Goal: Information Seeking & Learning: Find specific fact

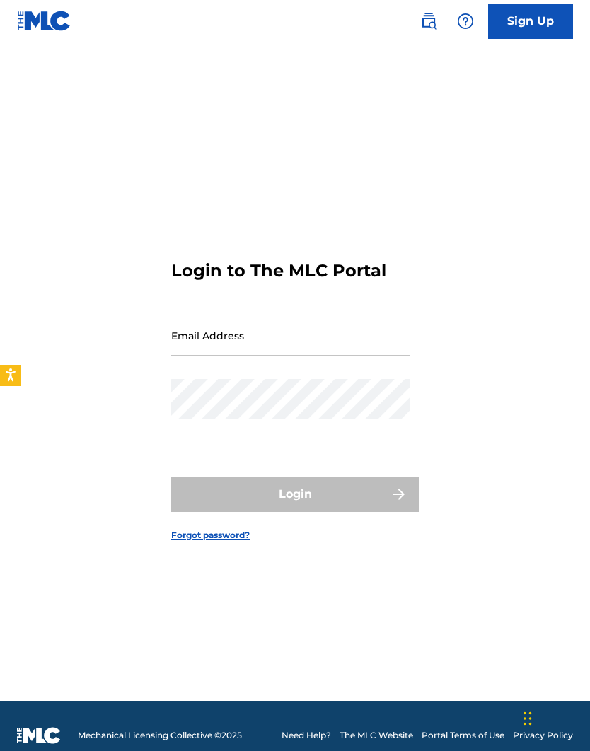
click at [255, 356] on input "Email Address" at bounding box center [290, 336] width 239 height 40
type input "[EMAIL_ADDRESS][DOMAIN_NAME]"
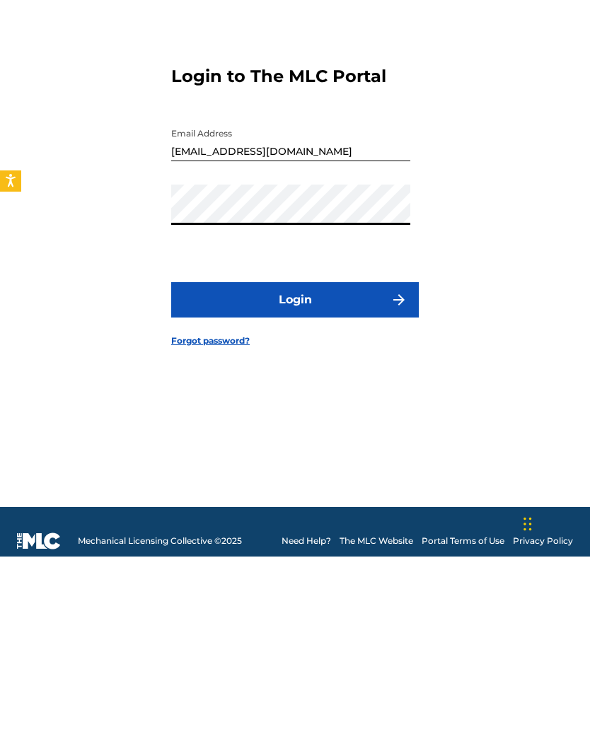
click at [313, 477] on button "Login" at bounding box center [295, 494] width 248 height 35
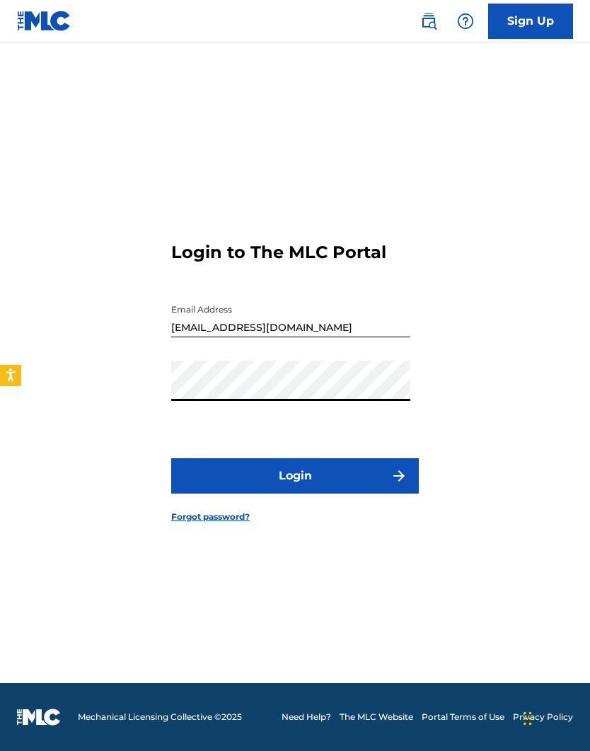
click at [324, 458] on button "Login" at bounding box center [295, 475] width 248 height 35
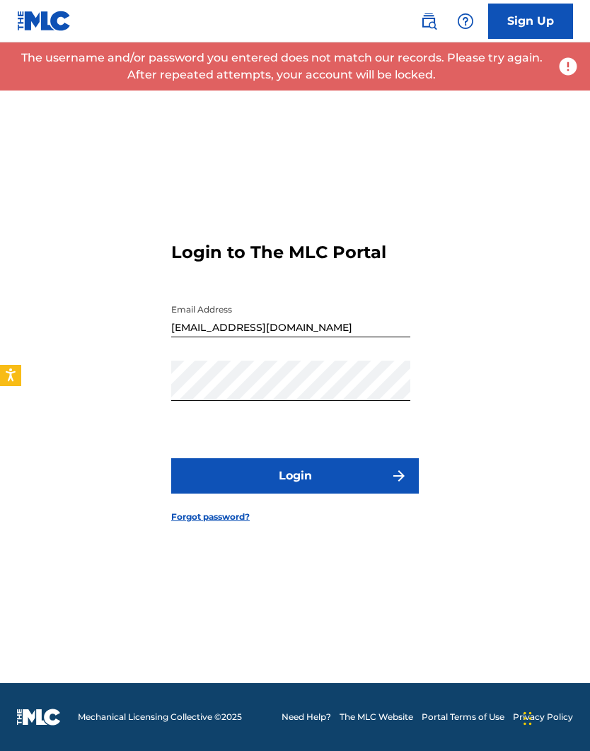
click at [209, 511] on link "Forgot password?" at bounding box center [210, 517] width 79 height 13
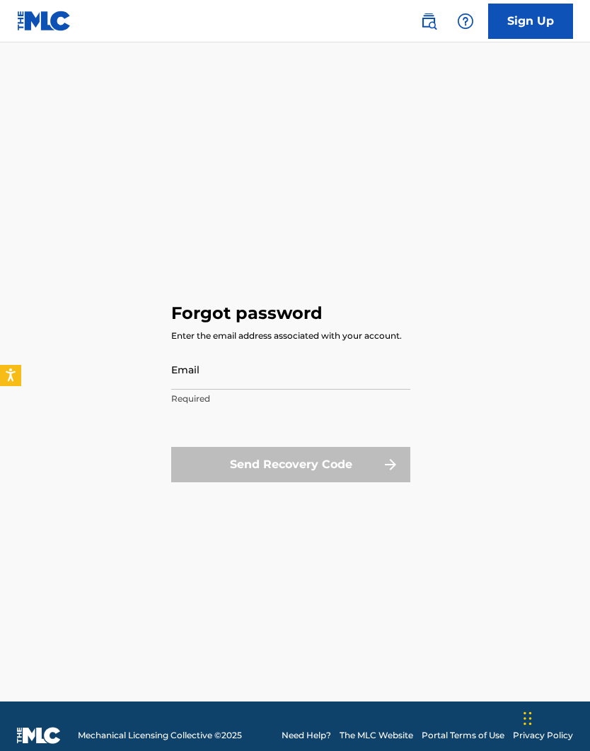
click at [233, 390] on input "Email" at bounding box center [290, 369] width 239 height 40
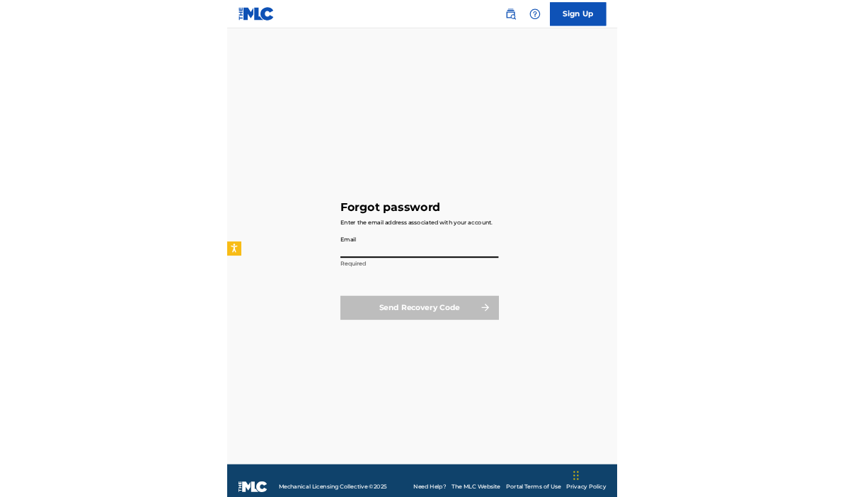
scroll to position [78, 0]
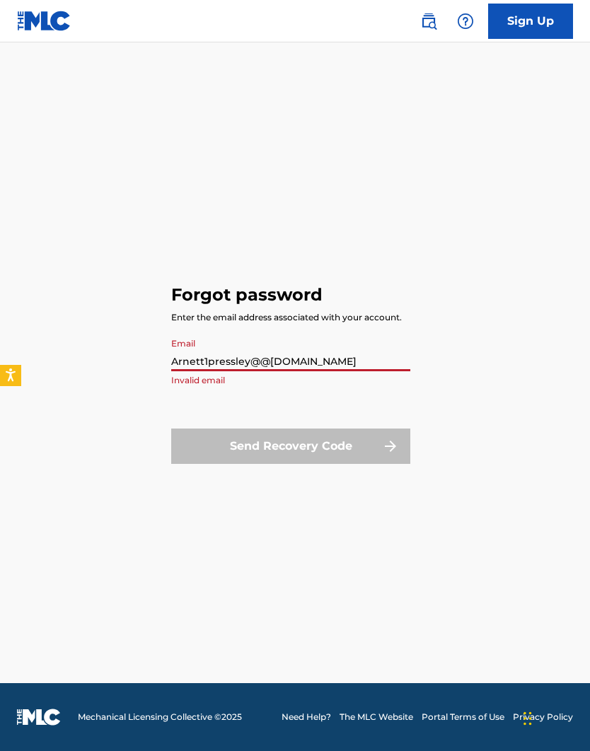
click at [263, 335] on input "Arnett1pressley@@[DOMAIN_NAME]" at bounding box center [290, 351] width 239 height 40
type input "[EMAIL_ADDRESS][DOMAIN_NAME]"
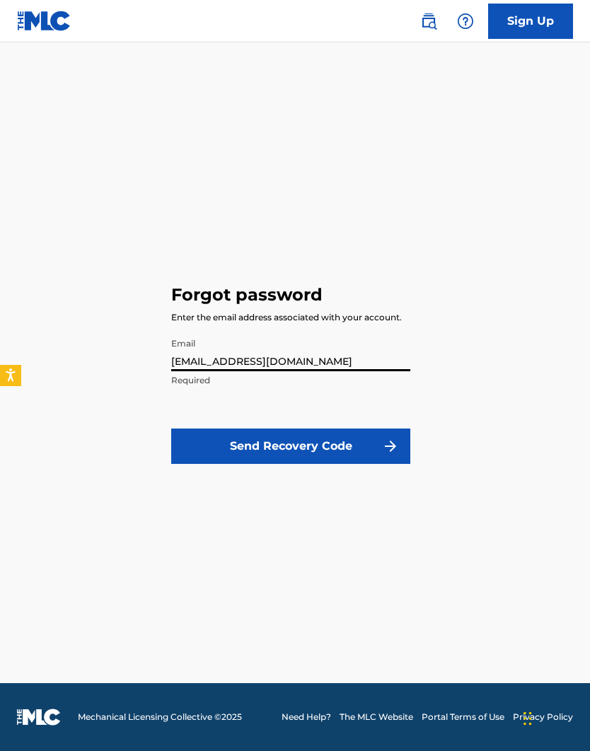
click at [311, 429] on button "Send Recovery Code" at bounding box center [290, 446] width 239 height 35
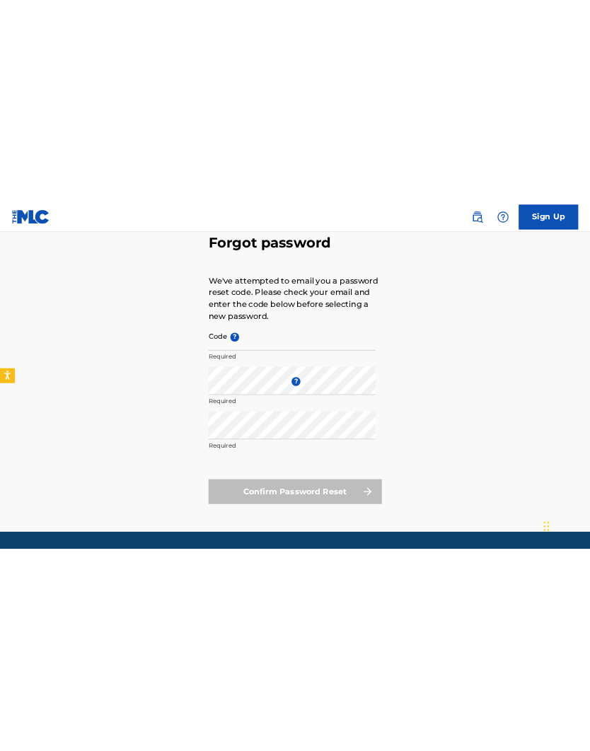
scroll to position [0, 0]
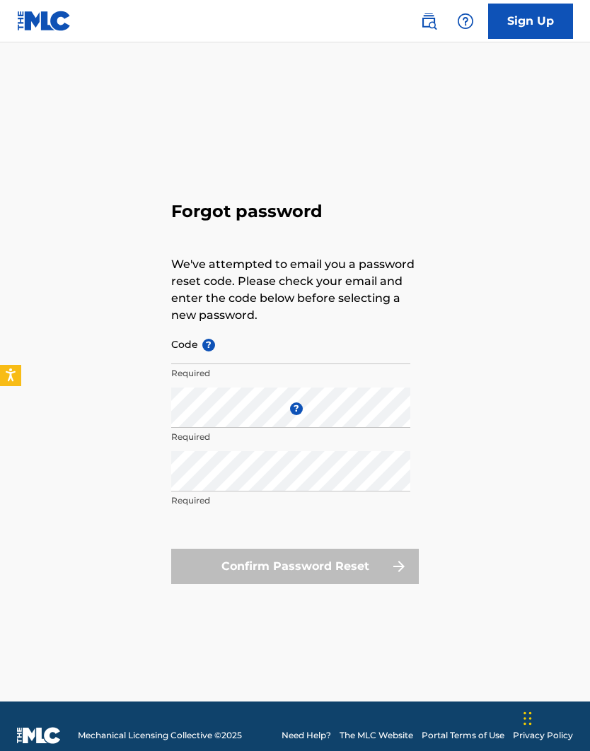
click at [239, 364] on input "Code ?" at bounding box center [290, 344] width 239 height 40
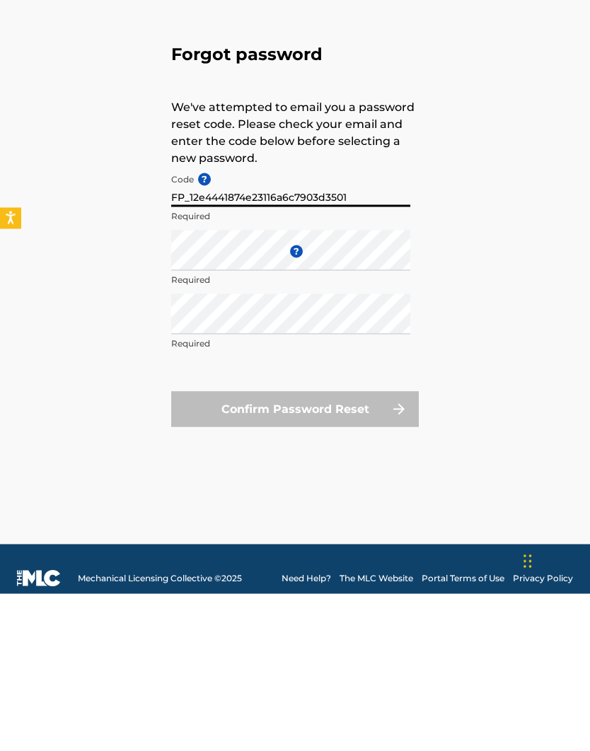
type input "FP_12e4441874e23116a6c7903d3501"
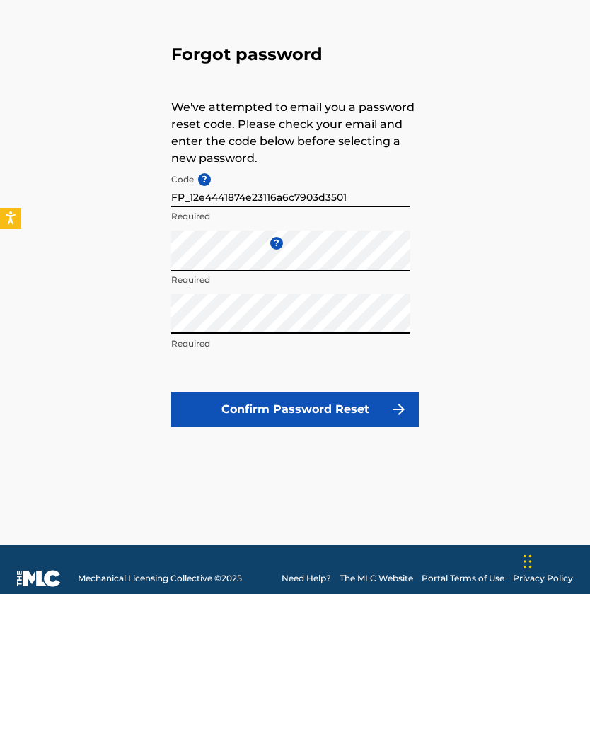
click at [345, 549] on button "Confirm Password Reset" at bounding box center [295, 566] width 248 height 35
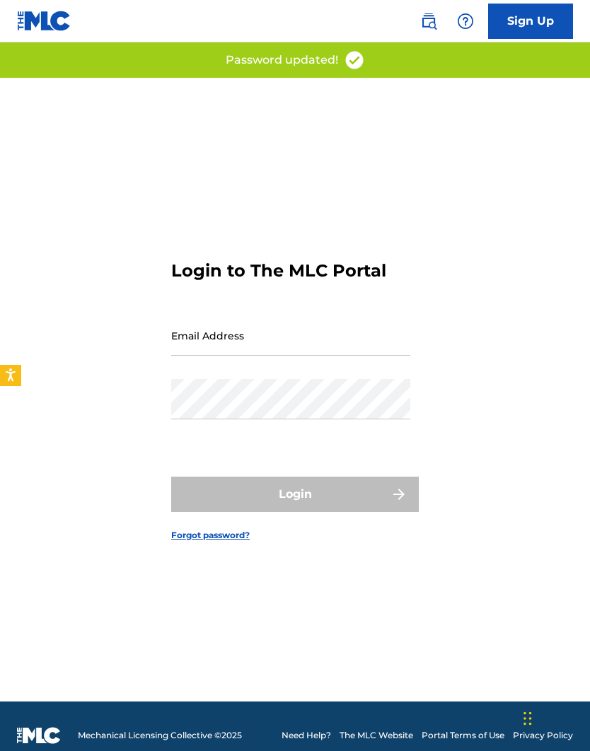
click at [282, 356] on input "Email Address" at bounding box center [290, 336] width 239 height 40
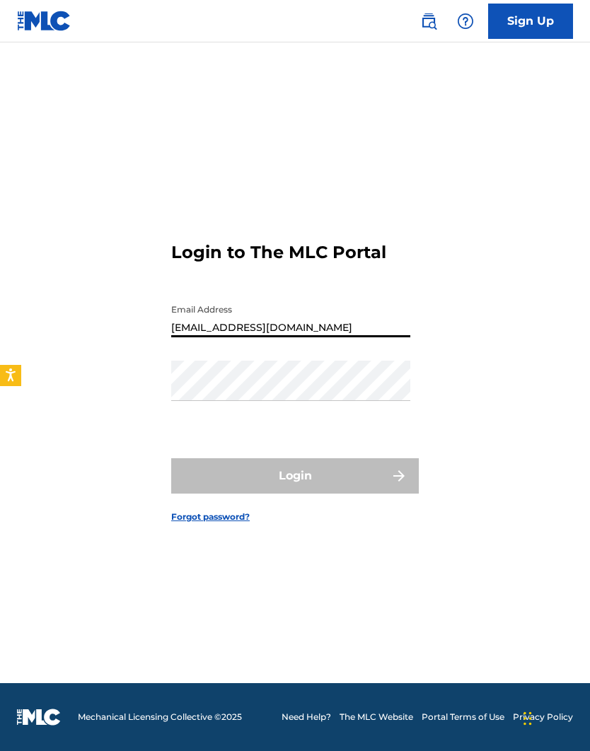
type input "Arnett1pressley@yahoo.com"
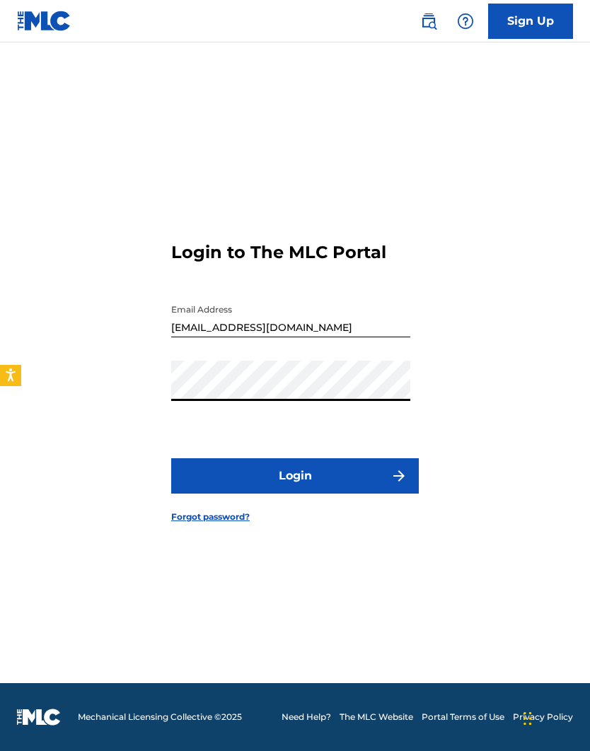
click at [338, 458] on button "Login" at bounding box center [295, 475] width 248 height 35
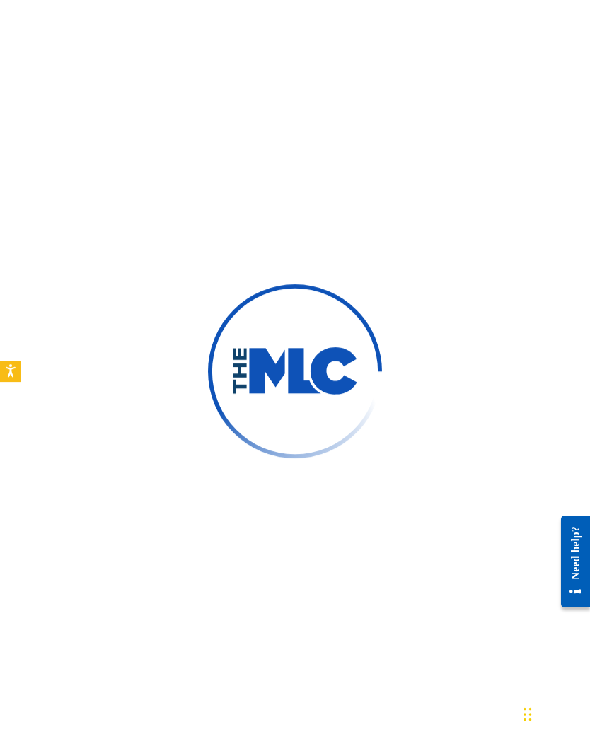
scroll to position [59, 0]
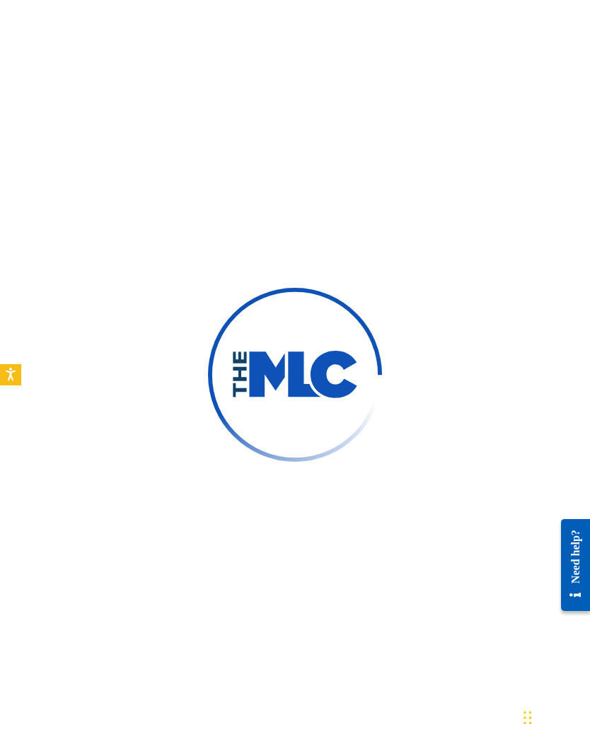
click at [304, 437] on img at bounding box center [294, 375] width 219 height 219
click at [296, 446] on img at bounding box center [295, 375] width 207 height 207
click at [582, 566] on div "Need help?" at bounding box center [575, 556] width 19 height 54
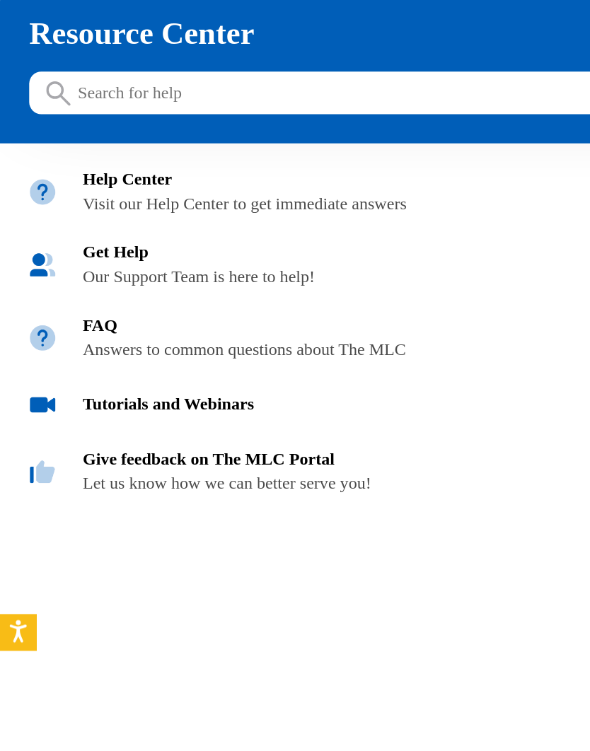
scroll to position [0, 0]
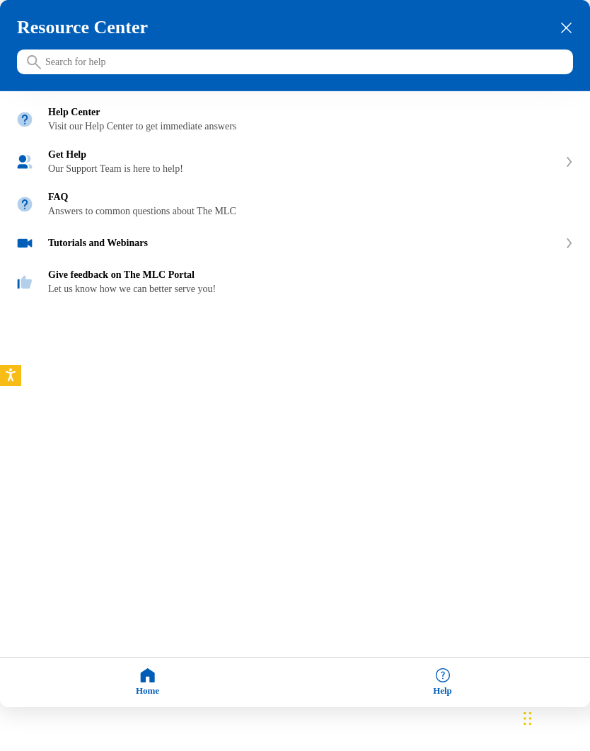
click at [140, 689] on div "Home" at bounding box center [147, 683] width 295 height 50
click at [146, 680] on div "Home" at bounding box center [147, 683] width 295 height 50
click at [154, 688] on div "Home" at bounding box center [147, 683] width 295 height 50
click at [13, 371] on icon "Open accessiBe: accessibility options, statement and help" at bounding box center [10, 375] width 11 height 15
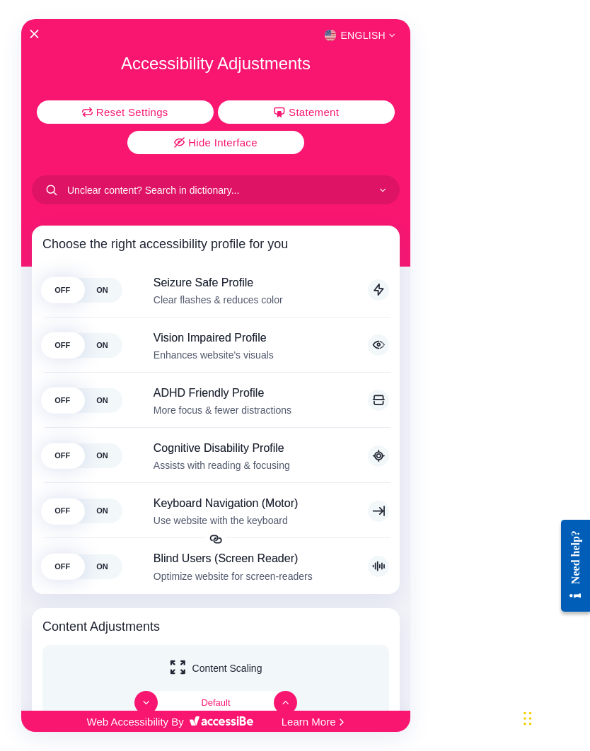
click at [37, 31] on icon "Close Accessibility Interface" at bounding box center [34, 34] width 8 height 8
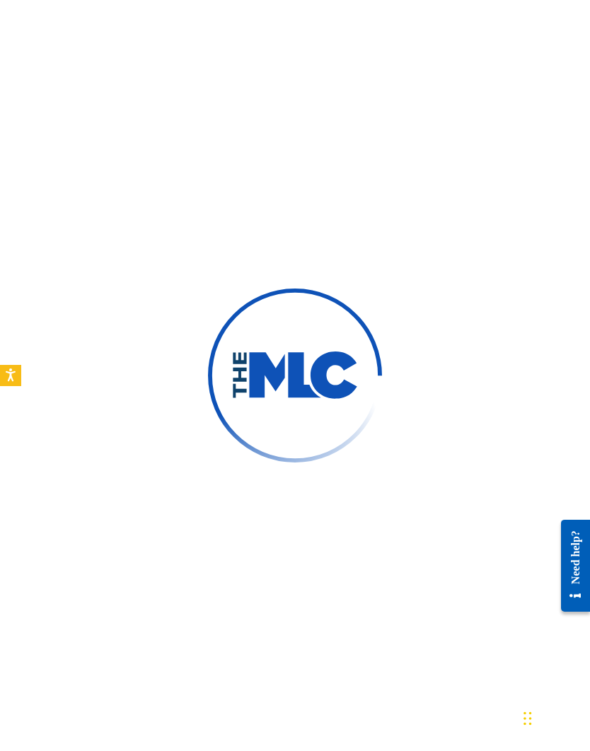
click at [442, 446] on div at bounding box center [295, 375] width 590 height 751
click at [229, 635] on div at bounding box center [295, 375] width 590 height 751
click at [243, 654] on div at bounding box center [295, 375] width 590 height 751
click at [560, 178] on div at bounding box center [295, 375] width 590 height 751
click at [233, 606] on div at bounding box center [295, 375] width 590 height 751
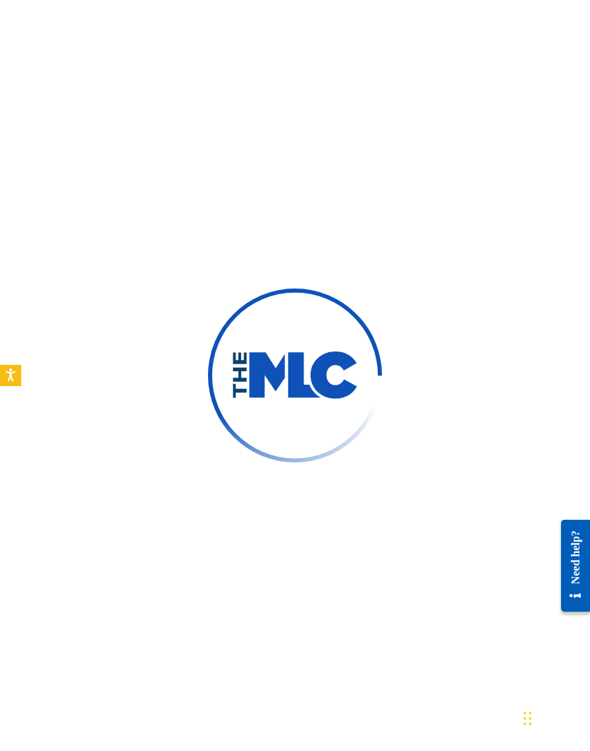
click at [311, 400] on img at bounding box center [294, 376] width 127 height 48
click at [308, 400] on img at bounding box center [294, 376] width 127 height 48
click at [307, 400] on img at bounding box center [294, 376] width 127 height 48
click at [308, 400] on img at bounding box center [294, 376] width 127 height 48
click at [166, 435] on div at bounding box center [295, 375] width 590 height 751
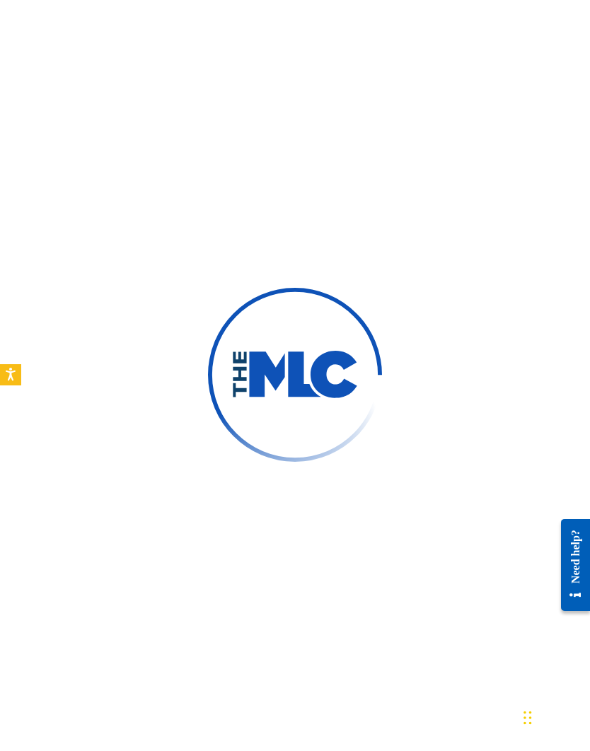
scroll to position [59, 0]
click at [291, 357] on img at bounding box center [295, 376] width 230 height 230
click at [318, 396] on img at bounding box center [294, 376] width 127 height 48
click at [325, 400] on img at bounding box center [294, 376] width 127 height 48
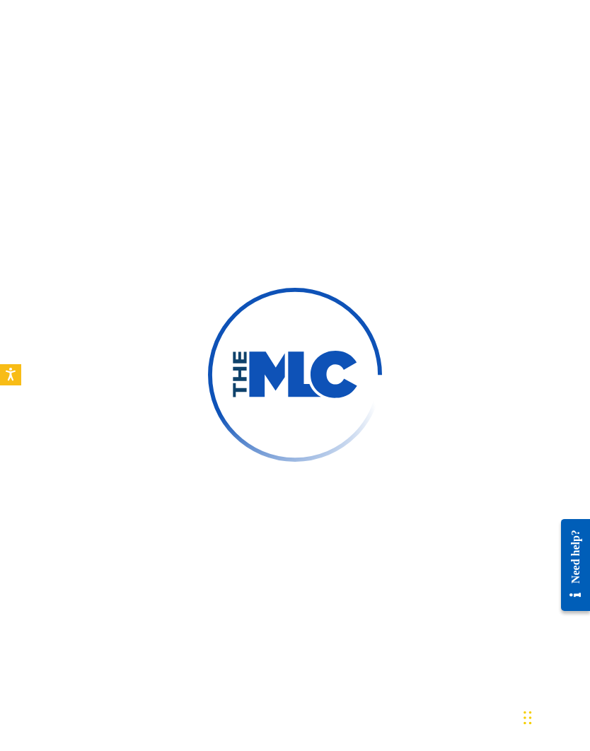
click at [323, 400] on img at bounding box center [294, 376] width 127 height 48
click at [386, 458] on div at bounding box center [295, 375] width 590 height 751
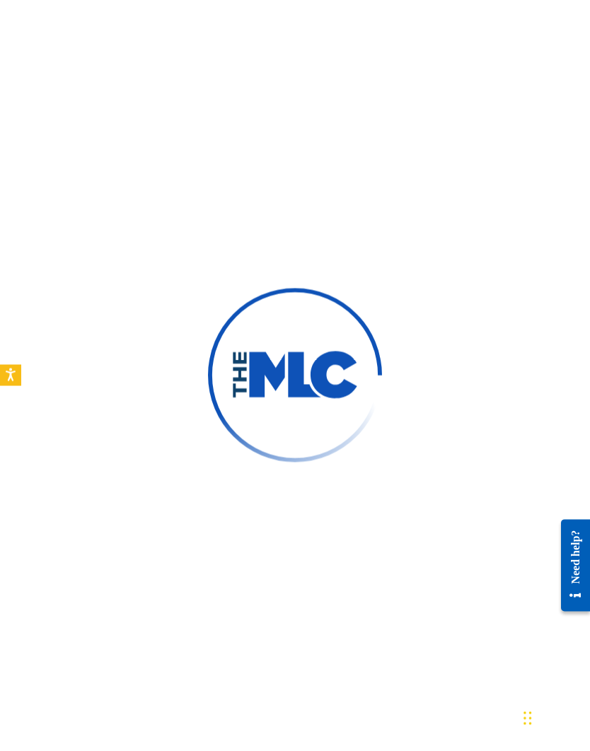
scroll to position [0, 0]
click at [420, 489] on div at bounding box center [295, 375] width 590 height 751
click at [519, 294] on div at bounding box center [295, 375] width 590 height 751
click at [463, 320] on div at bounding box center [295, 375] width 590 height 751
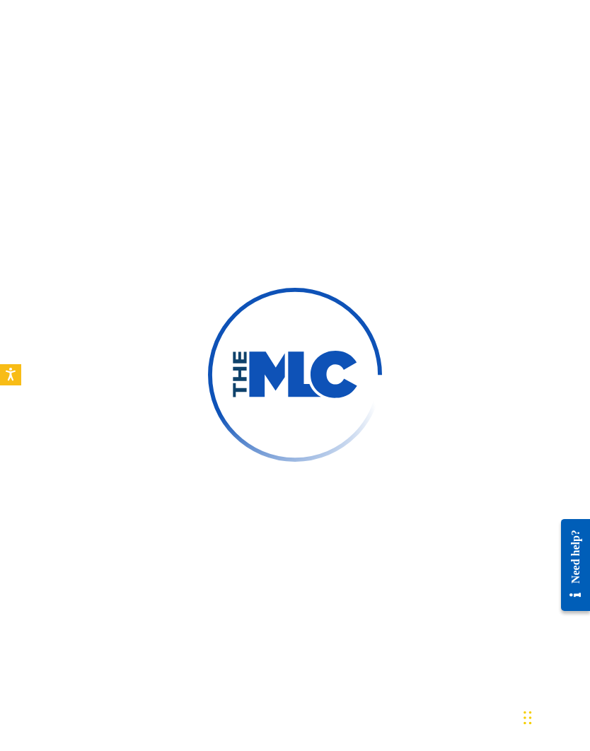
click at [524, 719] on div "Chat Widget" at bounding box center [554, 717] width 71 height 68
click at [524, 712] on div "Chat Widget" at bounding box center [554, 717] width 71 height 68
click at [582, 553] on div "Need help?" at bounding box center [575, 556] width 19 height 54
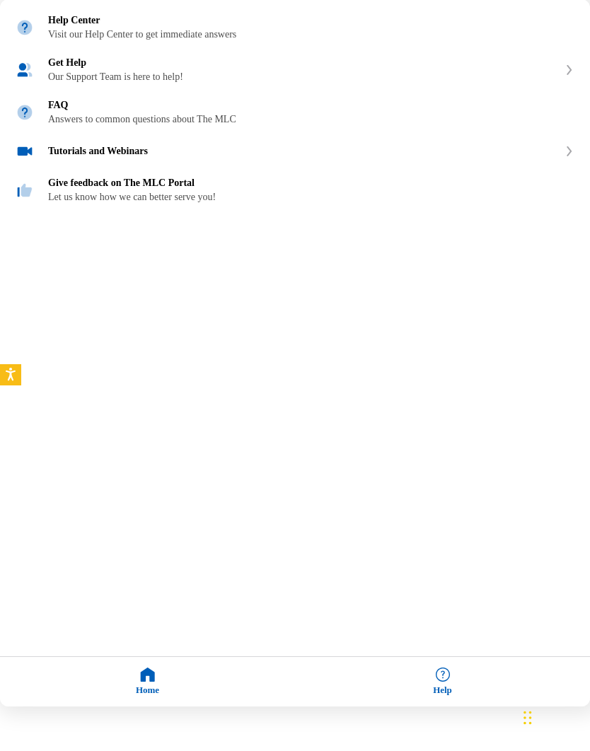
scroll to position [59, 0]
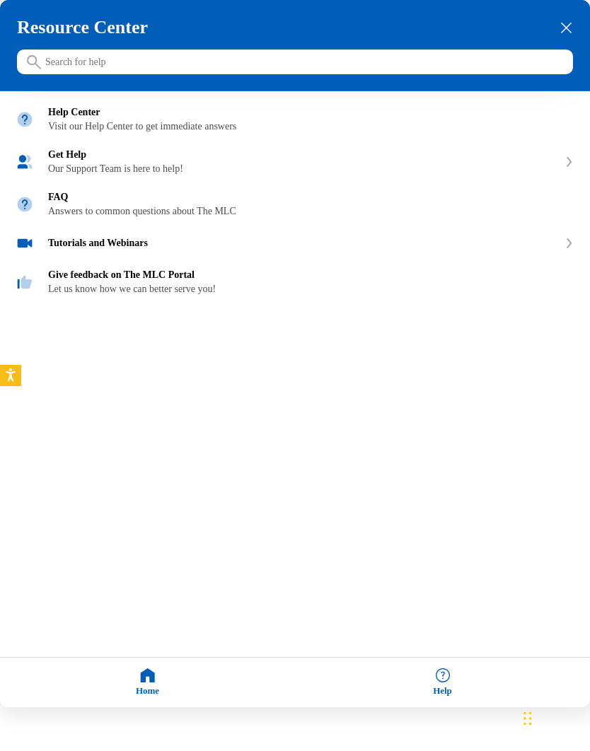
click at [164, 294] on div "Give feedback on The MLC Portal Let us know how we can better serve you!" at bounding box center [311, 282] width 526 height 25
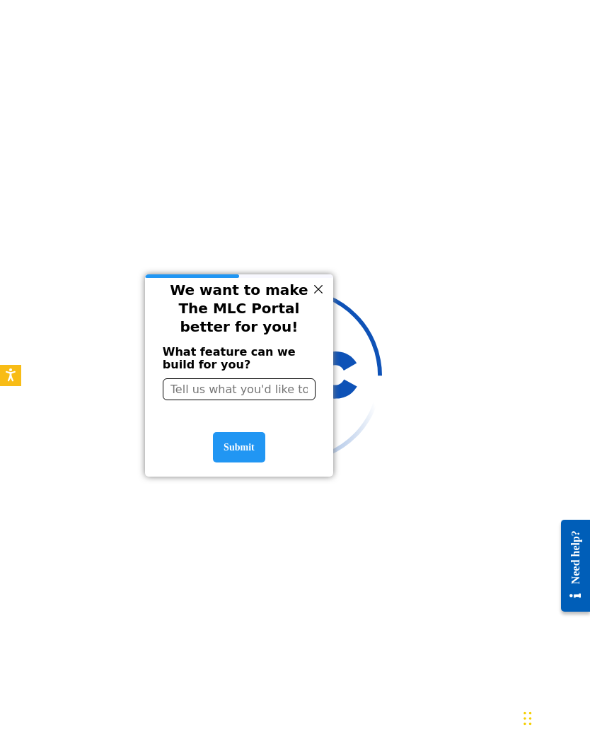
scroll to position [0, 0]
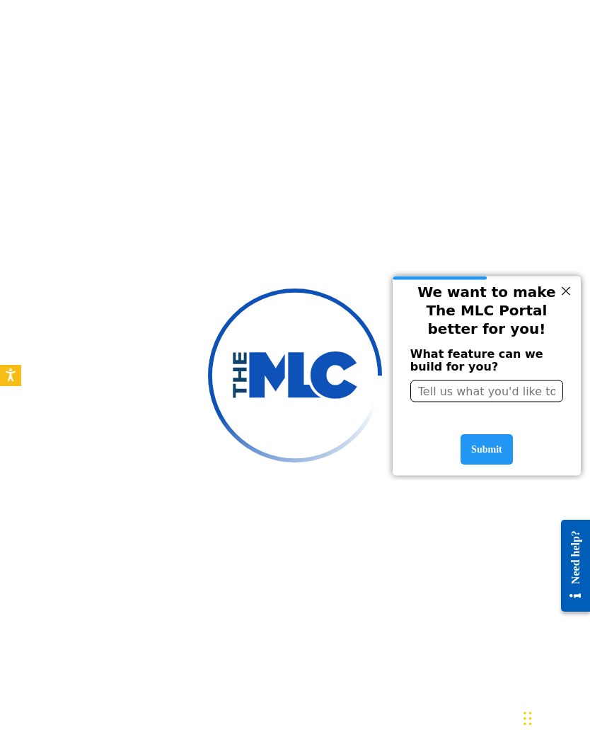
click at [478, 396] on input "entering slideout" at bounding box center [486, 391] width 153 height 22
type input "The portal"
click at [492, 436] on div "Submit" at bounding box center [487, 449] width 52 height 30
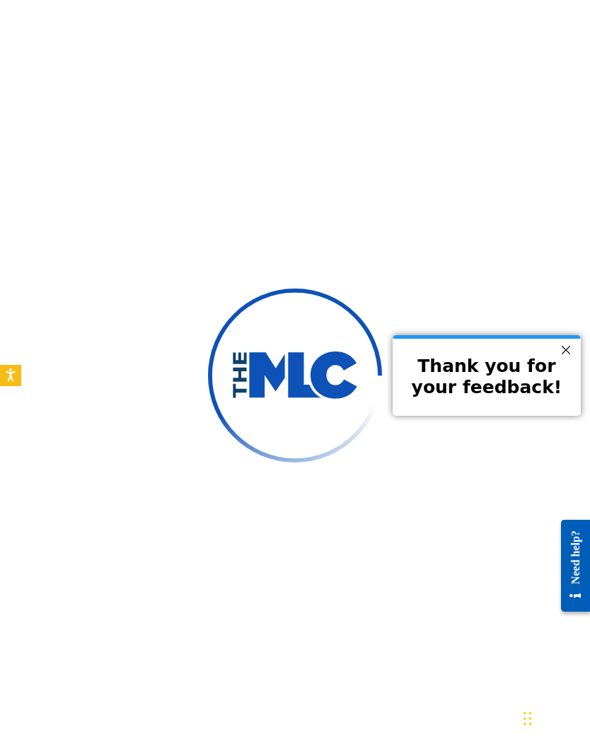
click at [571, 347] on div at bounding box center [566, 350] width 18 height 18
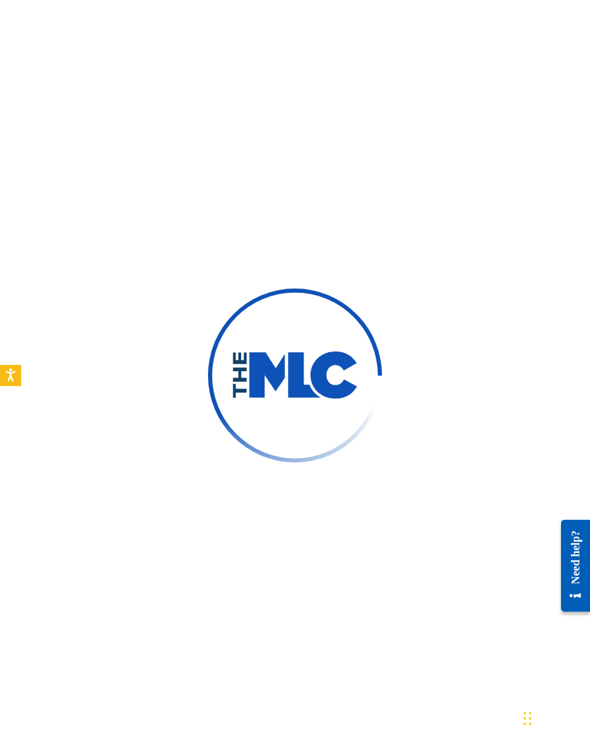
click at [576, 553] on div "Need help?" at bounding box center [575, 557] width 19 height 54
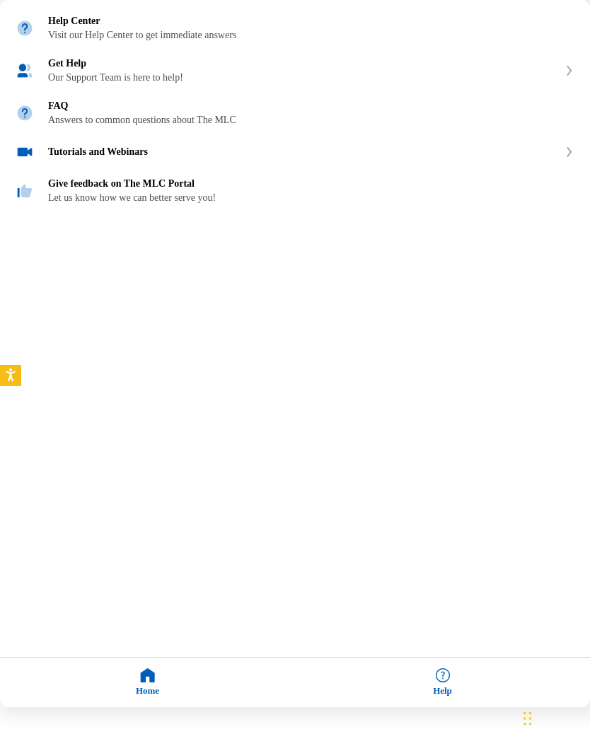
scroll to position [58, 0]
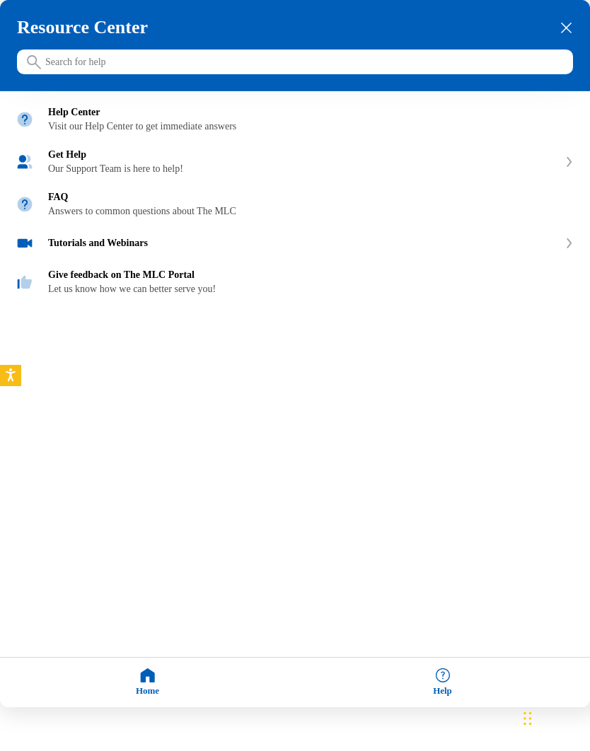
click at [477, 481] on div "Resource Center Help Get the help you need from our knowledge base News Search …" at bounding box center [295, 353] width 590 height 707
click at [140, 675] on div "Home" at bounding box center [147, 683] width 295 height 50
click at [143, 678] on div "Home" at bounding box center [147, 683] width 295 height 50
click at [380, 488] on div "Resource Center Help Get the help you need from our knowledge base News Search …" at bounding box center [295, 353] width 590 height 707
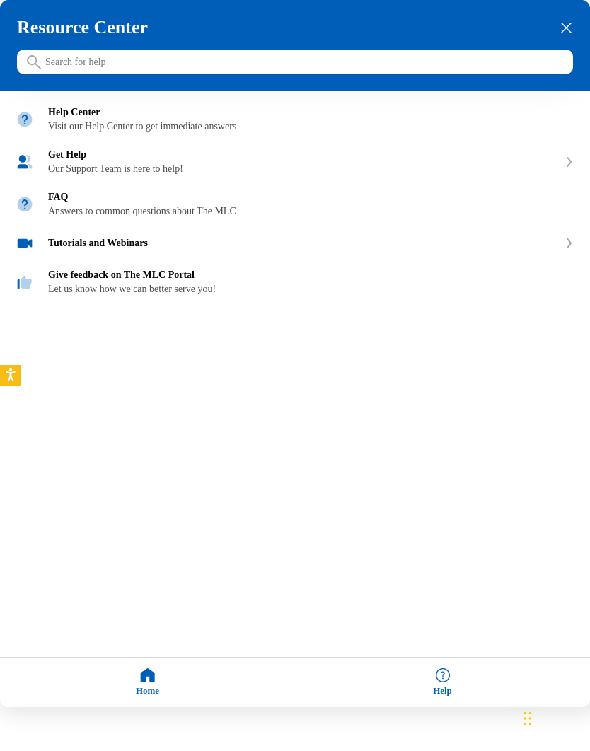
click at [96, 161] on div "Get Help" at bounding box center [302, 154] width 509 height 11
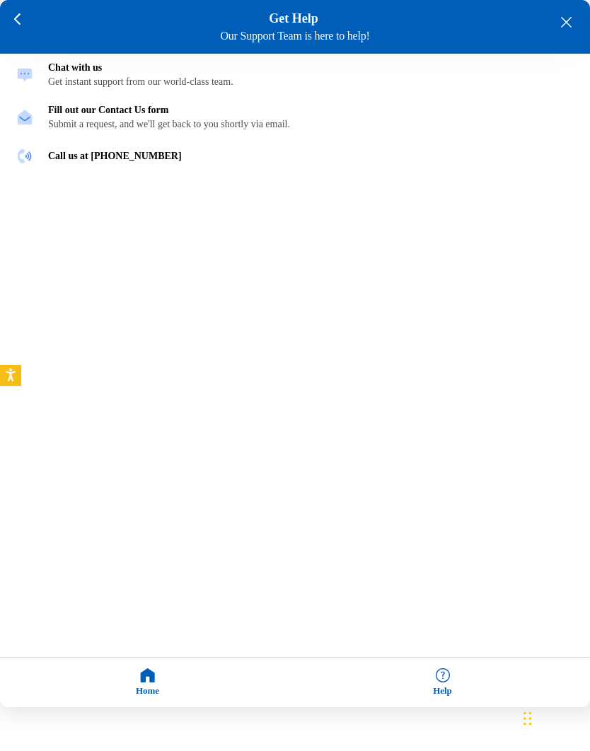
click at [16, 18] on icon at bounding box center [17, 18] width 6 height 11
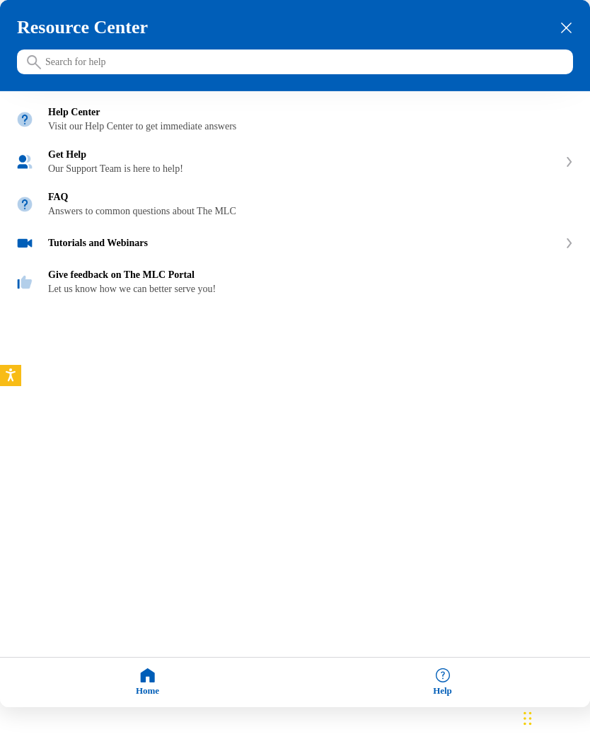
click at [34, 30] on h3 "Resource Center" at bounding box center [295, 27] width 556 height 21
click at [569, 25] on icon "close resource center" at bounding box center [566, 28] width 11 height 11
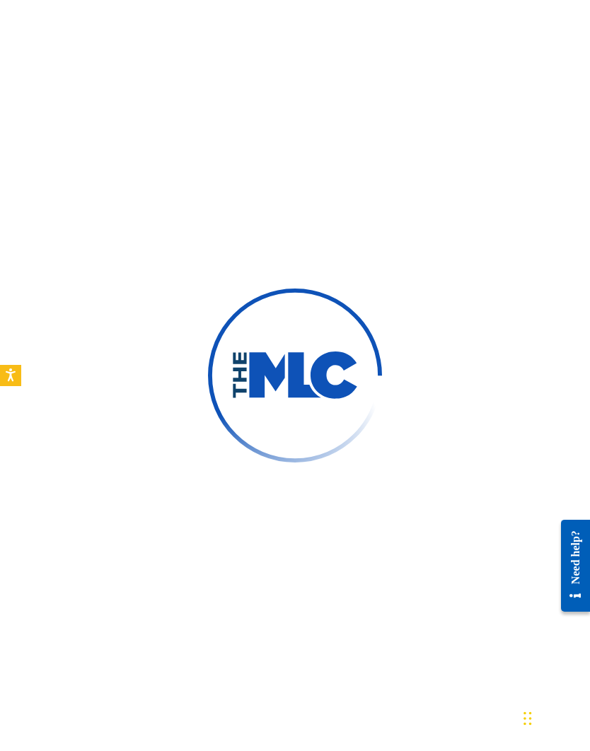
click at [328, 191] on div at bounding box center [295, 375] width 590 height 751
click at [290, 388] on img at bounding box center [294, 376] width 127 height 48
click at [301, 400] on img at bounding box center [294, 376] width 127 height 48
click at [297, 397] on img at bounding box center [294, 376] width 127 height 48
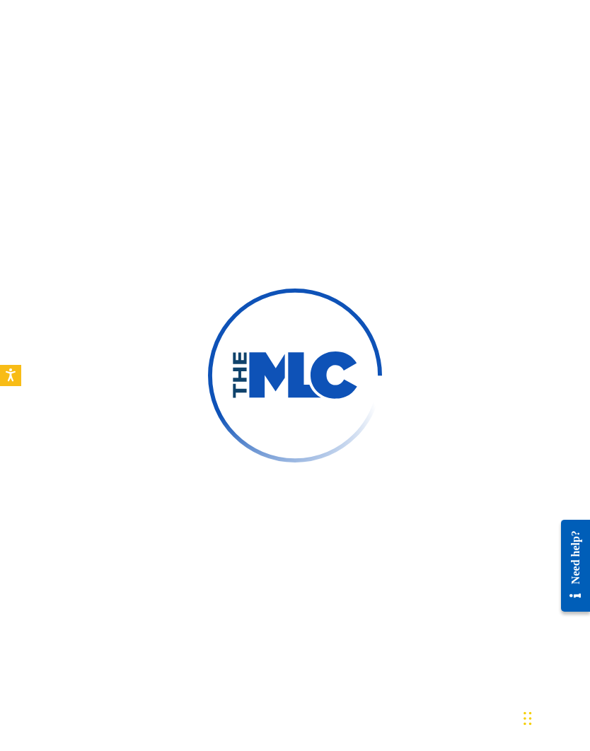
click at [296, 396] on img at bounding box center [294, 376] width 127 height 48
click at [291, 400] on img at bounding box center [294, 376] width 127 height 48
click at [274, 371] on img at bounding box center [295, 375] width 191 height 191
click at [274, 371] on img at bounding box center [295, 376] width 174 height 174
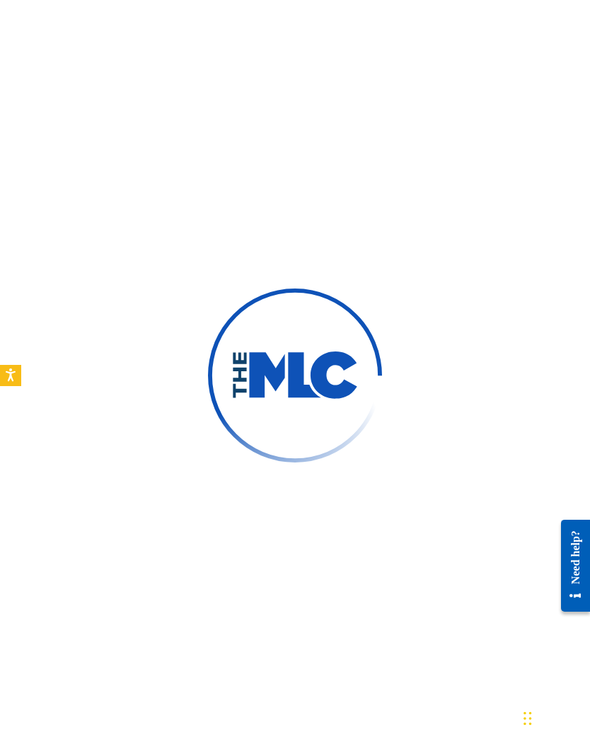
click at [282, 395] on img at bounding box center [294, 376] width 127 height 48
click at [264, 318] on div at bounding box center [295, 376] width 174 height 174
click at [264, 318] on div at bounding box center [295, 375] width 590 height 751
click at [9, 370] on circle "Open accessiBe: accessibility options, statement and help" at bounding box center [11, 370] width 4 height 4
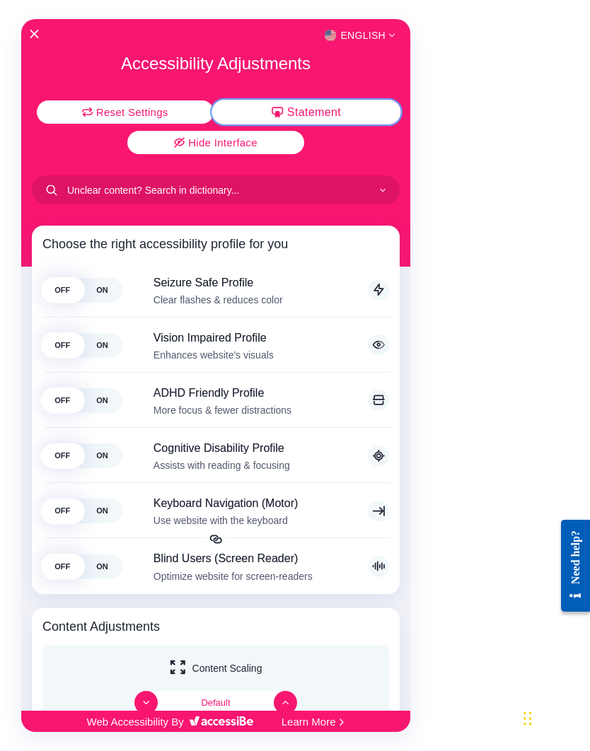
click at [328, 107] on span "Statement" at bounding box center [314, 111] width 54 height 11
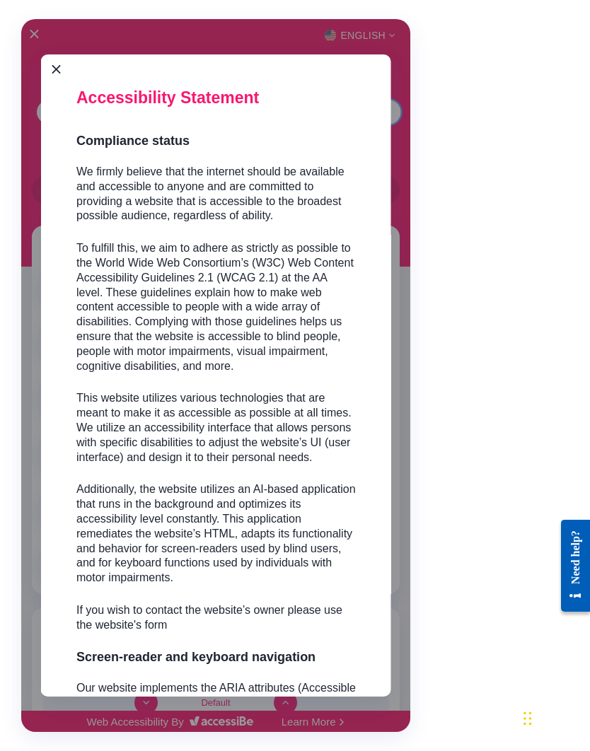
click at [50, 53] on div "Accessibility Adjustments" at bounding box center [215, 376] width 389 height 714
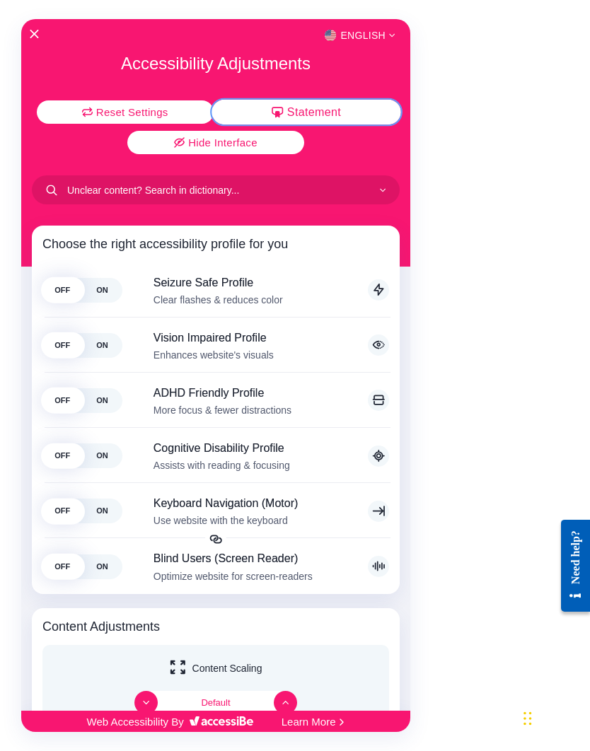
click at [0, 0] on span "Hide Interface" at bounding box center [0, 0] width 0 height 0
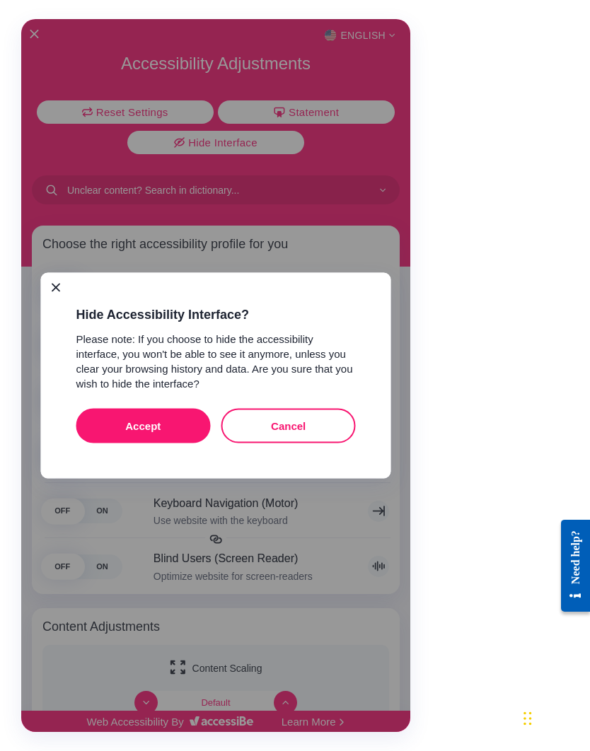
click at [0, 0] on div at bounding box center [0, 0] width 0 height 0
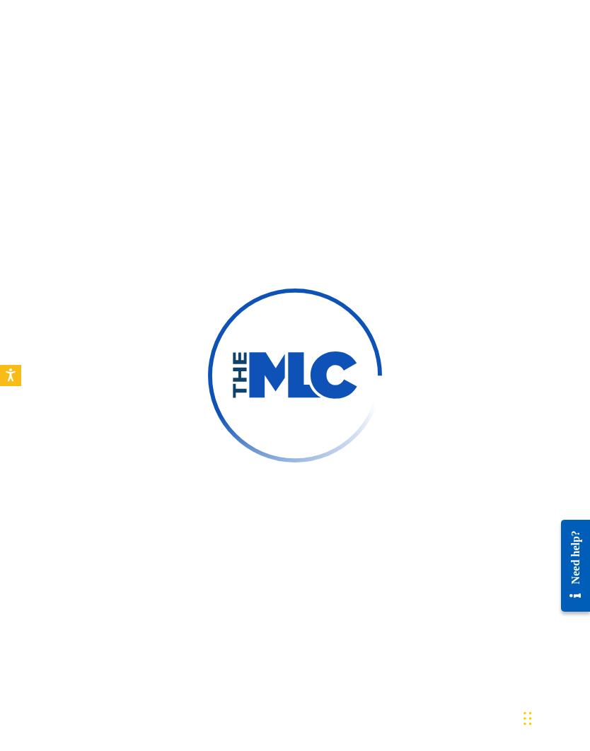
click at [287, 400] on img at bounding box center [294, 376] width 127 height 48
click at [6, 378] on icon "Open accessiBe: accessibility options, statement and help" at bounding box center [10, 375] width 11 height 15
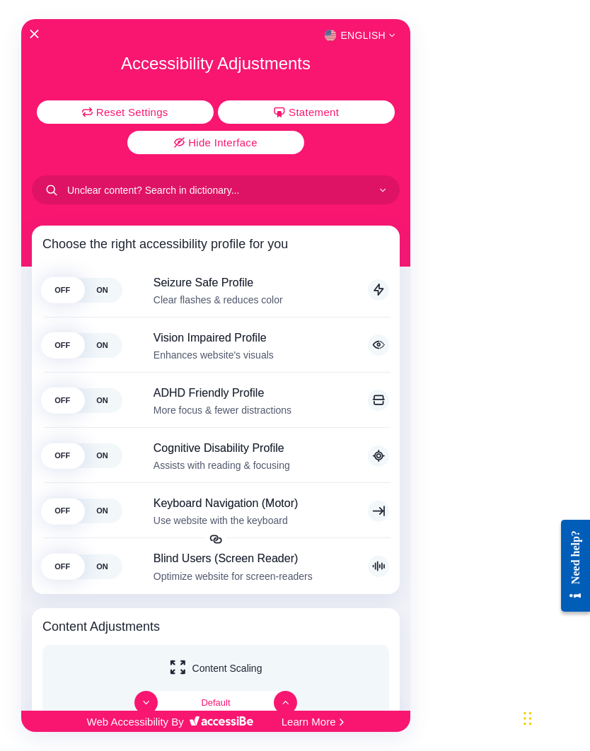
click at [257, 134] on button "Hide Interface" at bounding box center [215, 142] width 177 height 23
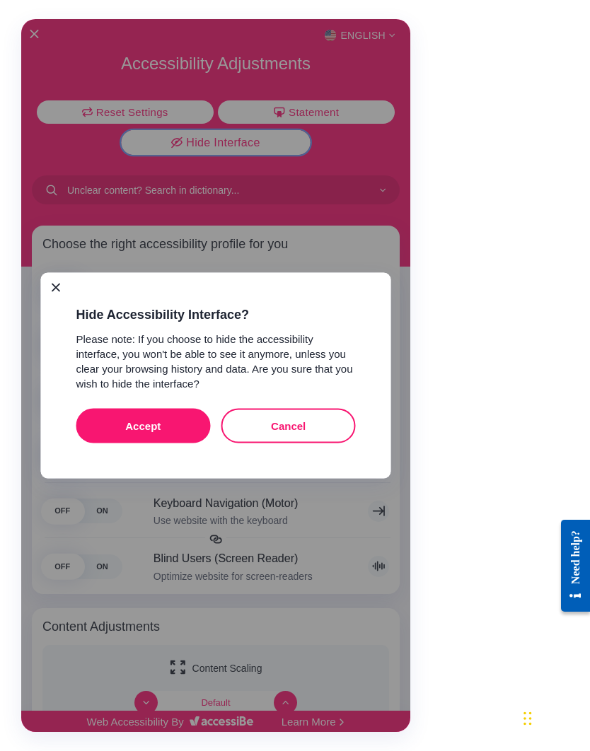
click at [305, 427] on button "Cancel" at bounding box center [288, 425] width 134 height 35
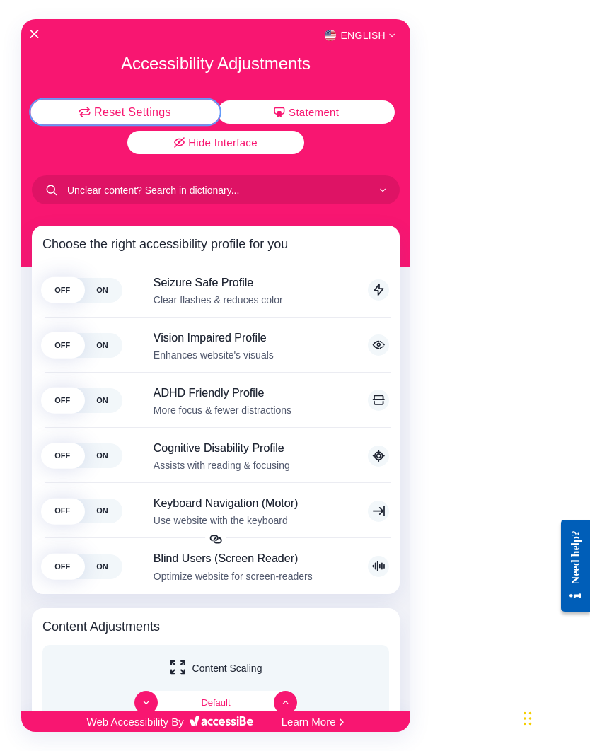
click at [0, 0] on span "Reset Settings" at bounding box center [0, 0] width 0 height 0
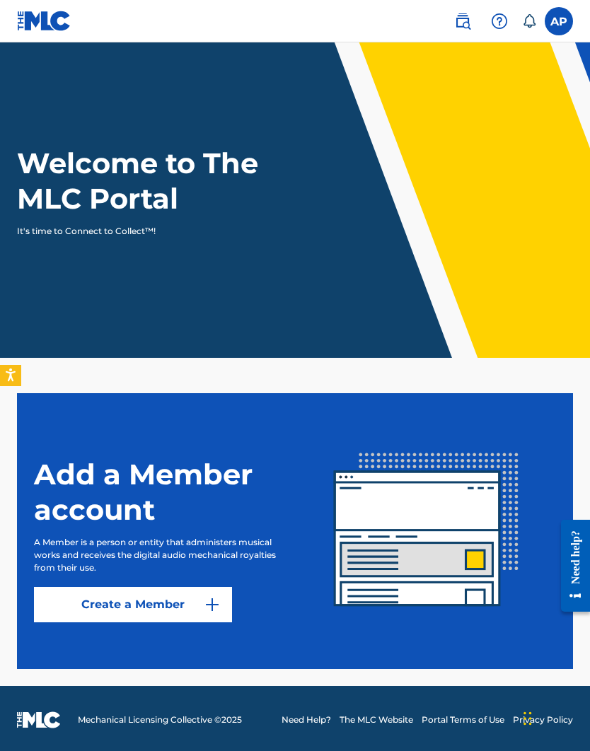
click at [568, 18] on label at bounding box center [559, 21] width 28 height 28
click at [559, 21] on input "[PERSON_NAME] [EMAIL_ADDRESS][DOMAIN_NAME] Notification Preferences Profile Log…" at bounding box center [559, 21] width 0 height 0
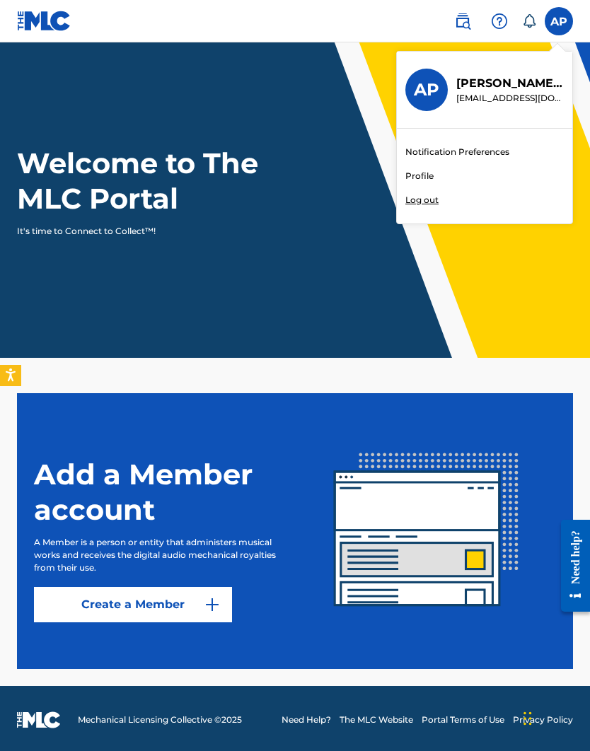
click at [422, 174] on link "Profile" at bounding box center [419, 176] width 28 height 13
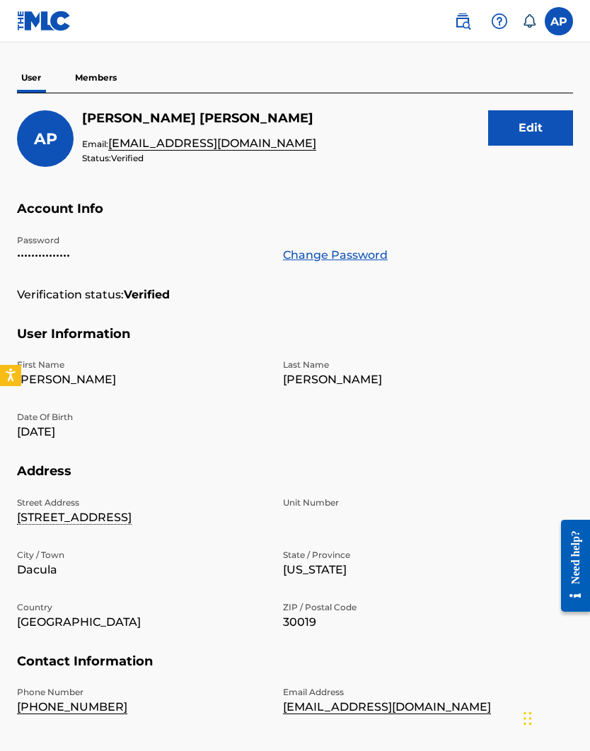
scroll to position [22, 0]
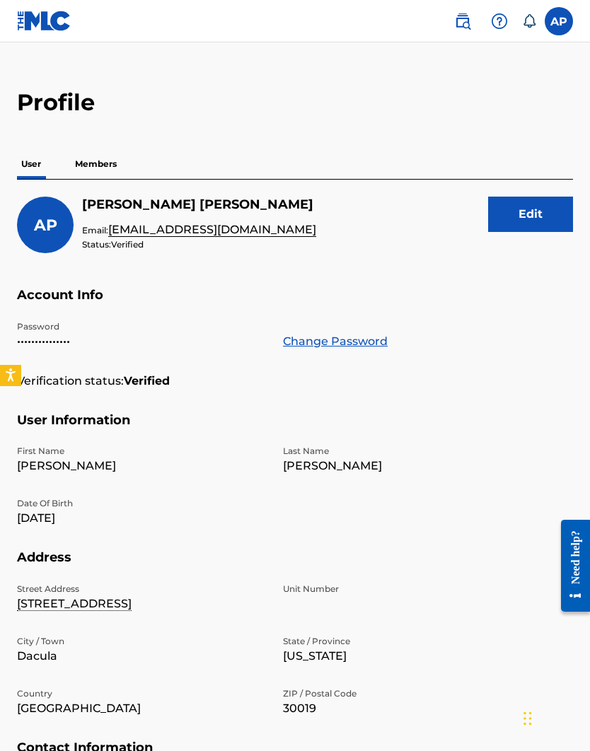
click at [468, 13] on img at bounding box center [462, 21] width 17 height 17
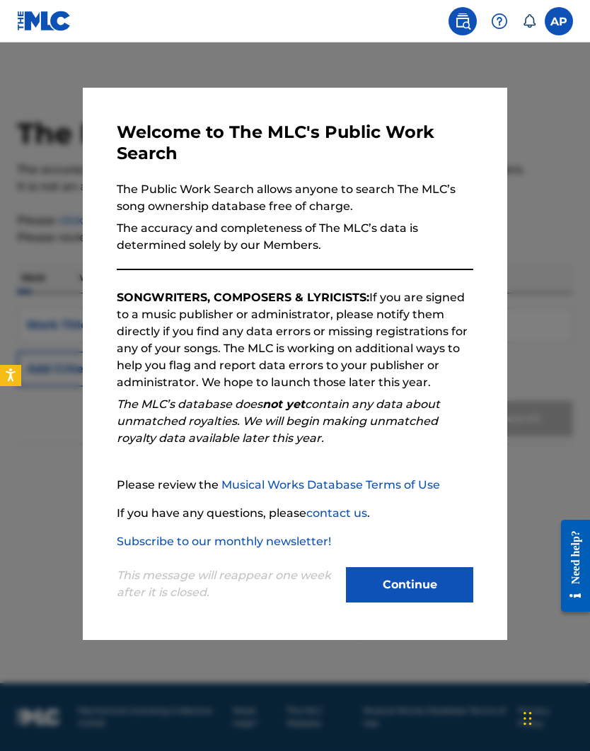
scroll to position [59, 0]
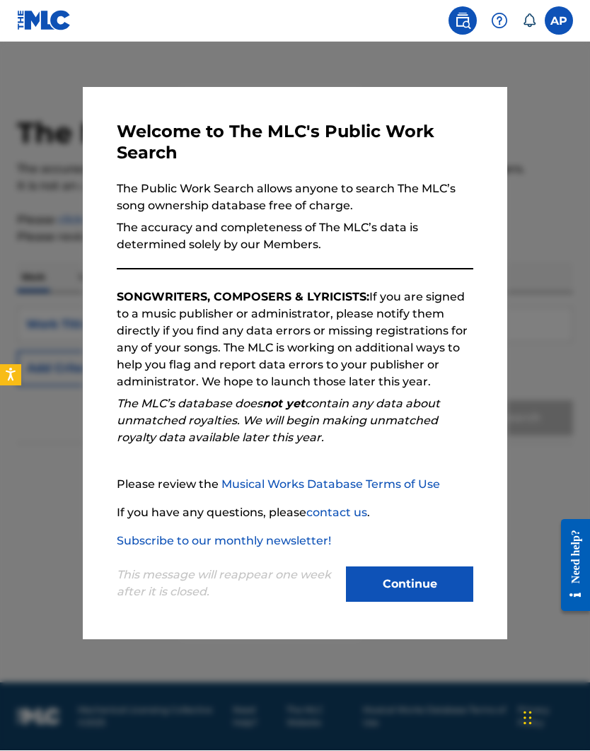
click at [417, 579] on button "Continue" at bounding box center [409, 584] width 127 height 35
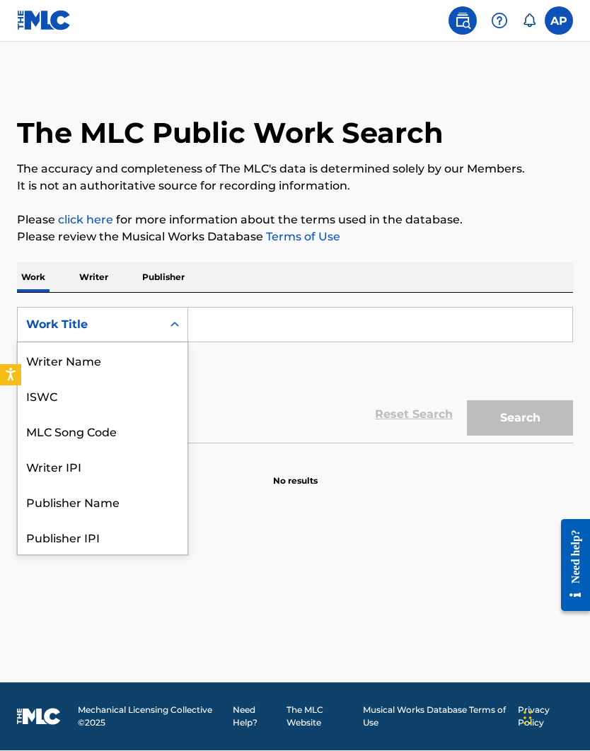
scroll to position [71, 0]
click at [64, 520] on div "Work Title" at bounding box center [103, 537] width 170 height 35
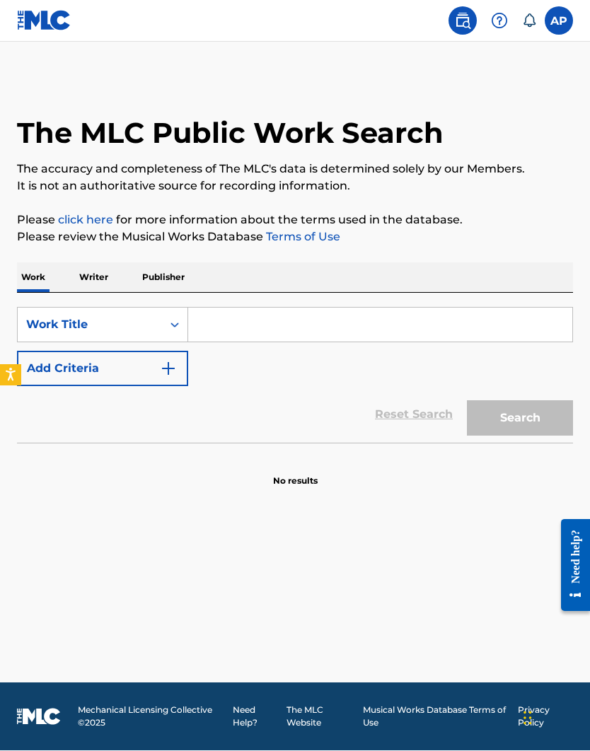
click at [236, 308] on input "Search Form" at bounding box center [380, 325] width 384 height 34
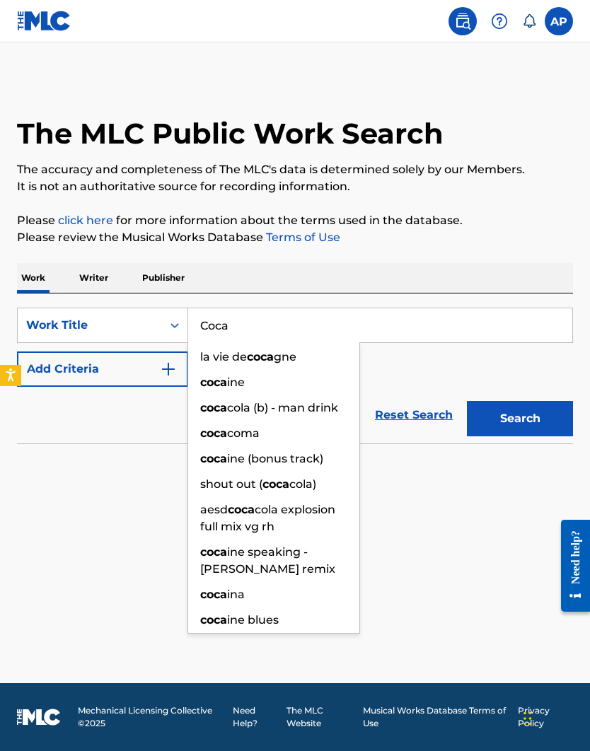
click at [232, 376] on span "ine" at bounding box center [236, 382] width 18 height 13
type input "cocaine"
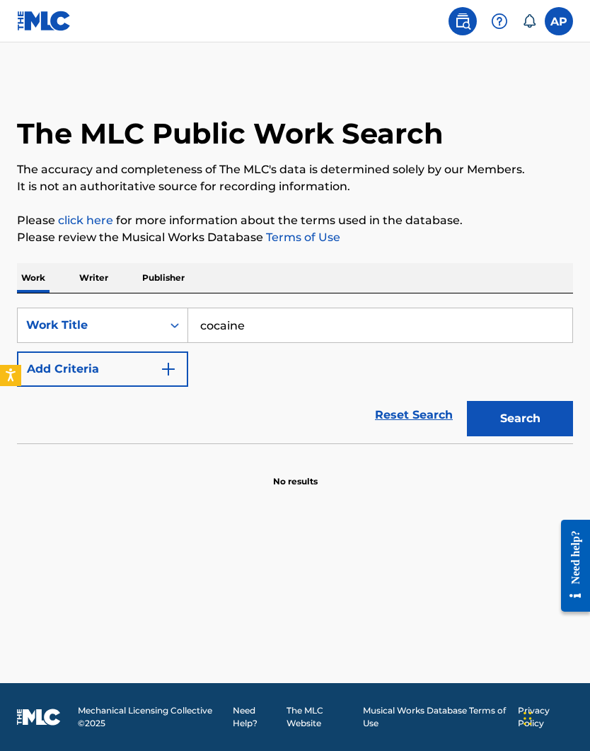
click at [534, 401] on button "Search" at bounding box center [520, 418] width 106 height 35
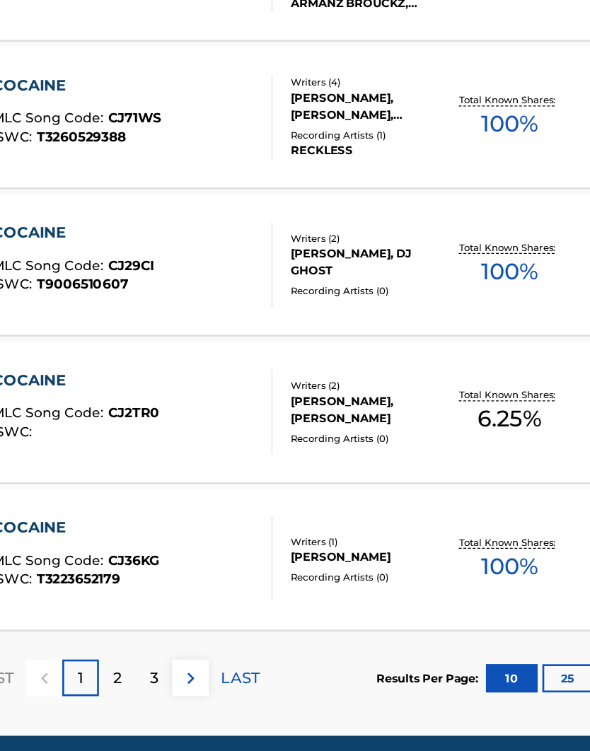
scroll to position [961, 0]
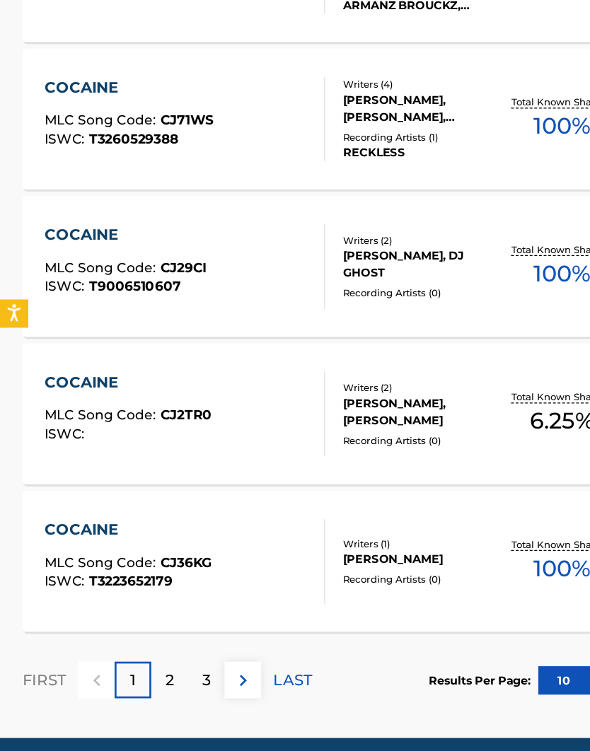
click at [130, 644] on p "2" at bounding box center [128, 652] width 6 height 17
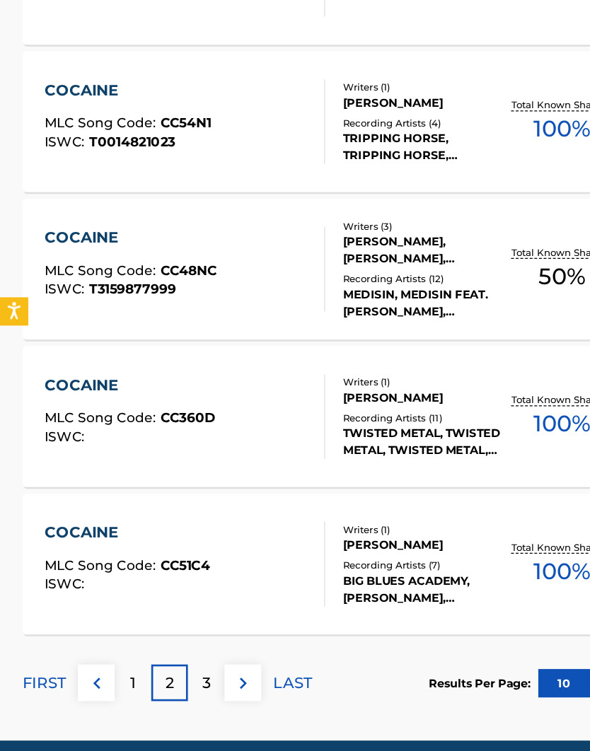
scroll to position [973, 0]
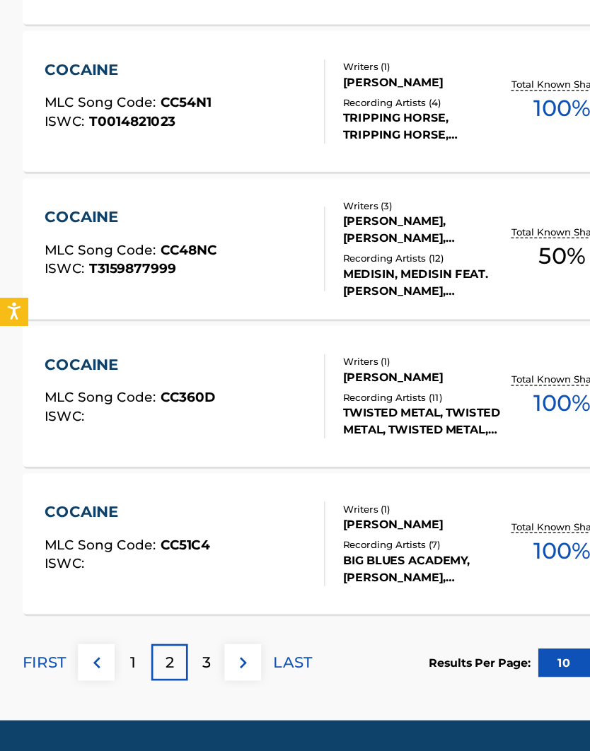
click at [158, 632] on p "3" at bounding box center [155, 640] width 6 height 17
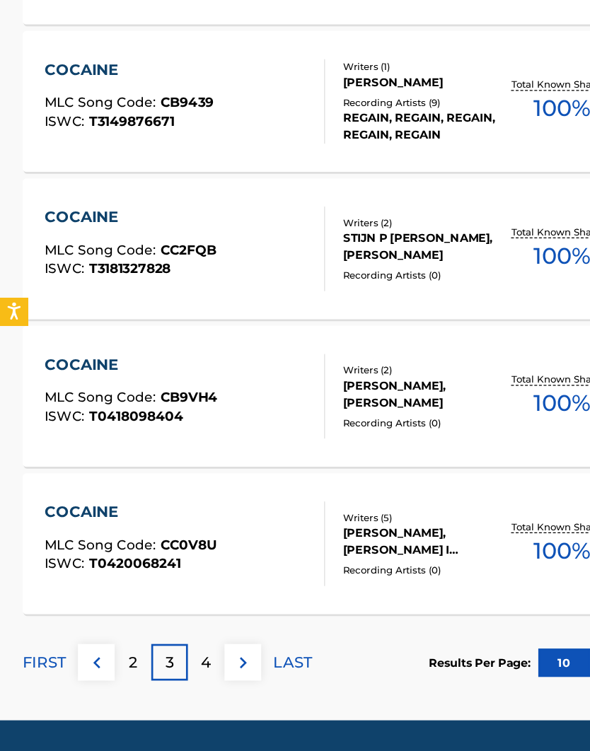
click at [154, 632] on p "4" at bounding box center [155, 640] width 8 height 17
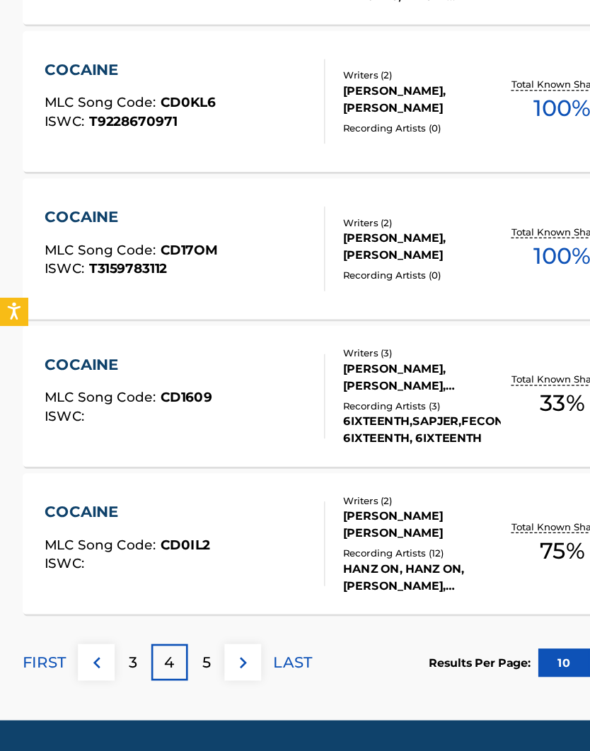
click at [161, 626] on div "5" at bounding box center [155, 640] width 28 height 28
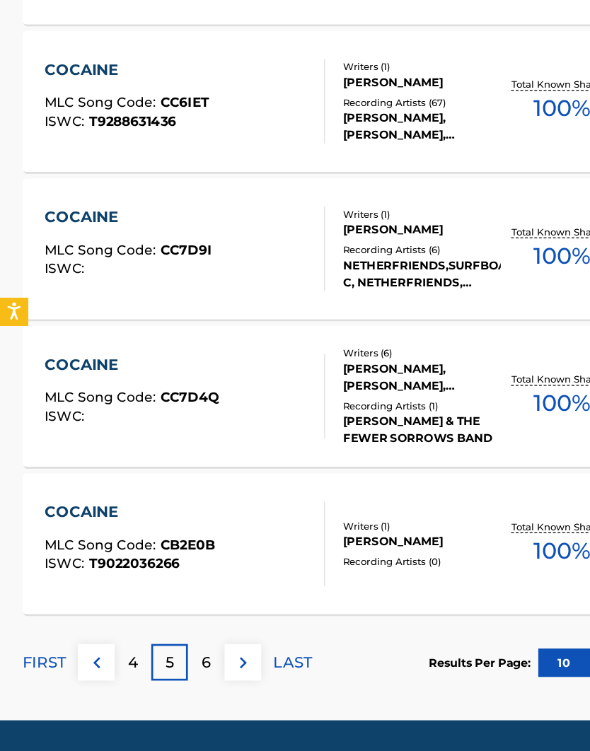
click at [156, 632] on p "6" at bounding box center [155, 640] width 7 height 17
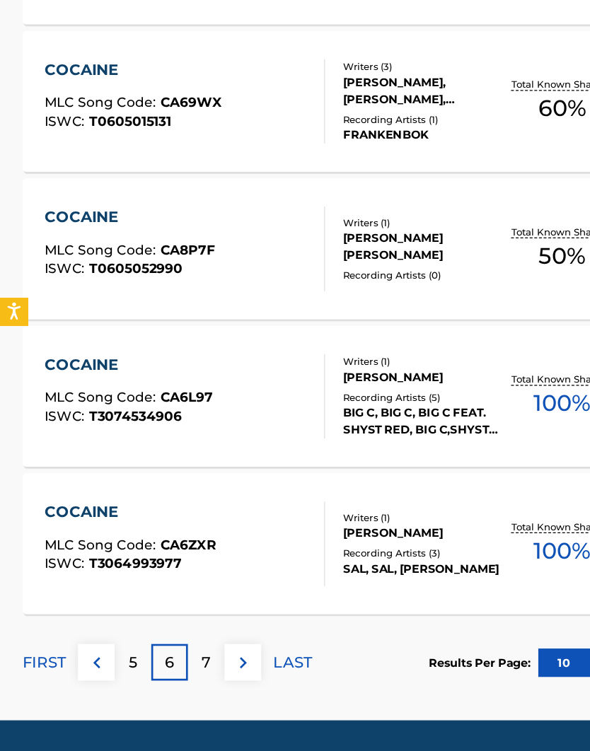
click at [154, 632] on p "7" at bounding box center [155, 640] width 7 height 17
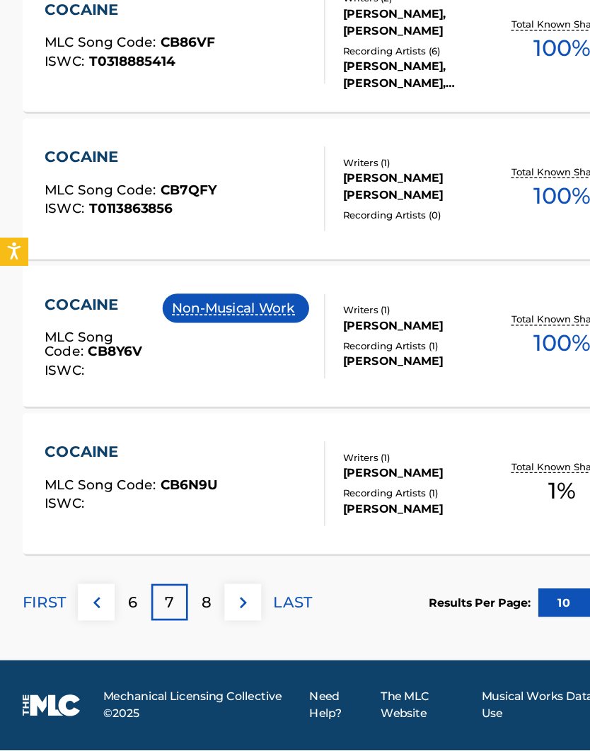
click at [419, 630] on button "10" at bounding box center [424, 640] width 39 height 21
click at [427, 630] on button "10" at bounding box center [424, 640] width 39 height 21
click at [388, 634] on p "Results Per Page:" at bounding box center [363, 640] width 81 height 13
click at [429, 630] on button "10" at bounding box center [424, 640] width 39 height 21
click at [427, 630] on button "10" at bounding box center [424, 640] width 39 height 21
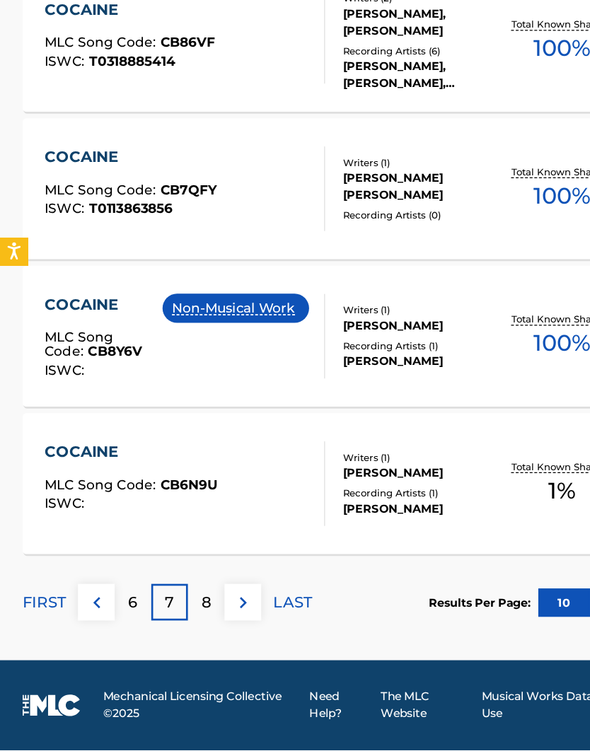
click at [432, 630] on button "10" at bounding box center [424, 640] width 39 height 21
click at [430, 630] on button "10" at bounding box center [424, 640] width 39 height 21
click at [434, 630] on button "10" at bounding box center [424, 640] width 39 height 21
click at [429, 630] on button "10" at bounding box center [424, 640] width 39 height 21
click at [160, 626] on div "8" at bounding box center [155, 640] width 28 height 28
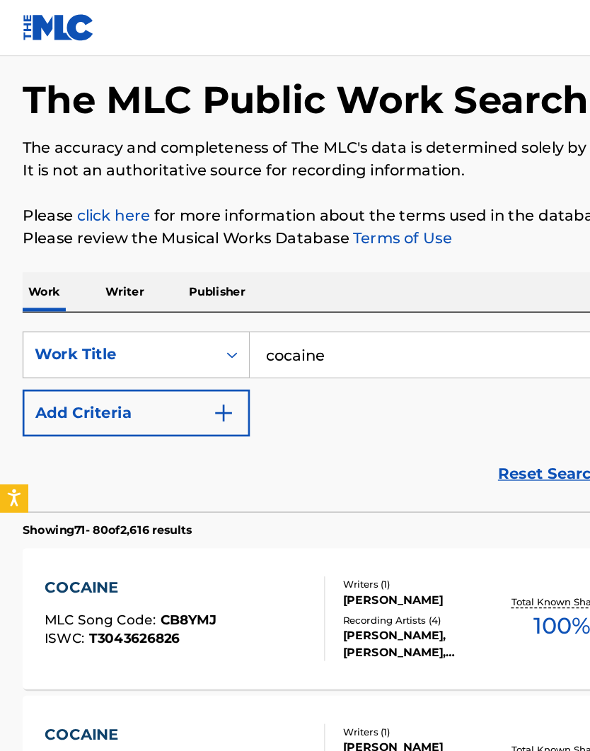
scroll to position [0, 0]
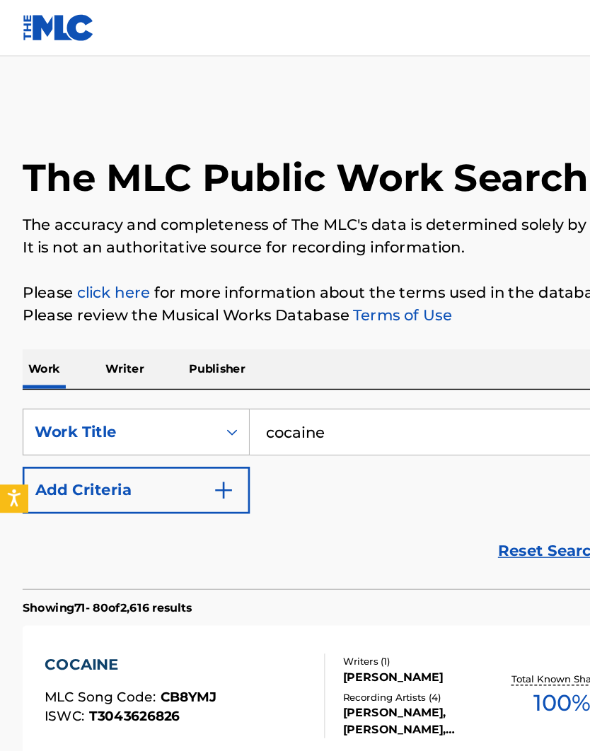
click at [172, 274] on p "Publisher" at bounding box center [163, 278] width 51 height 30
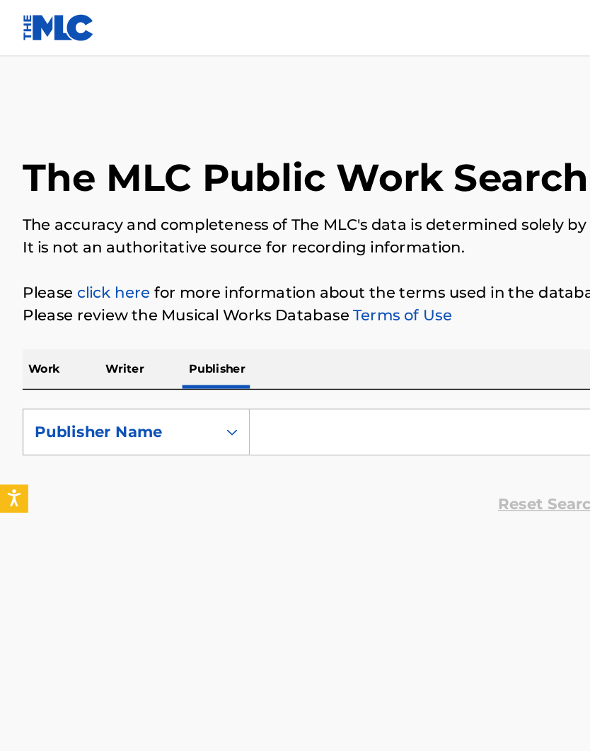
click at [229, 320] on input "Search Form" at bounding box center [380, 325] width 384 height 34
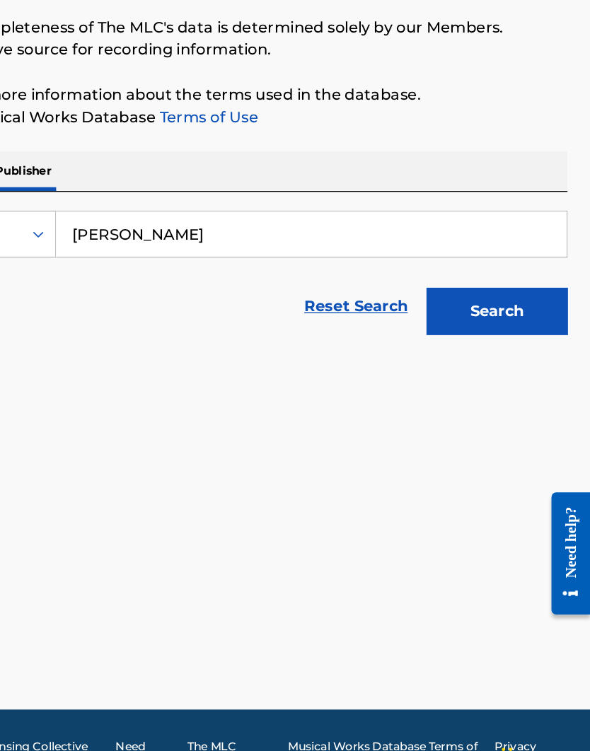
click at [188, 308] on input "[PERSON_NAME]" at bounding box center [380, 325] width 384 height 34
click at [467, 366] on button "Search" at bounding box center [520, 383] width 106 height 35
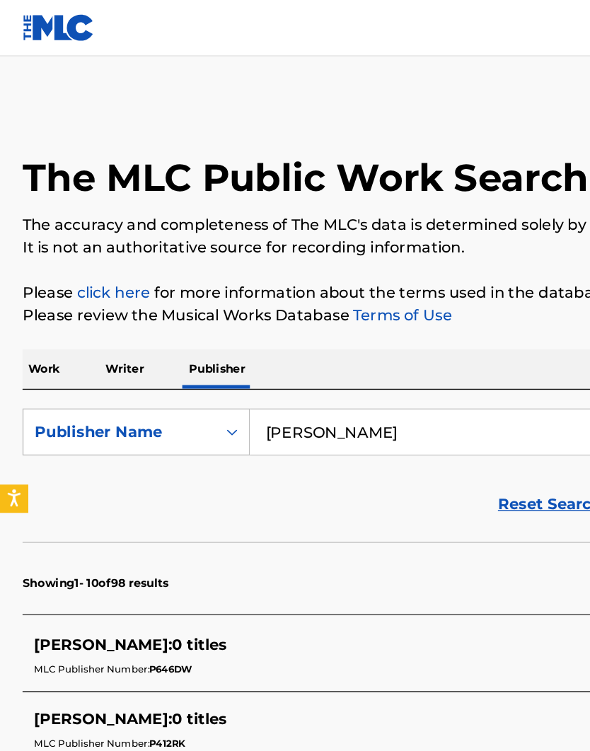
click at [277, 330] on input "[PERSON_NAME]" at bounding box center [380, 325] width 384 height 34
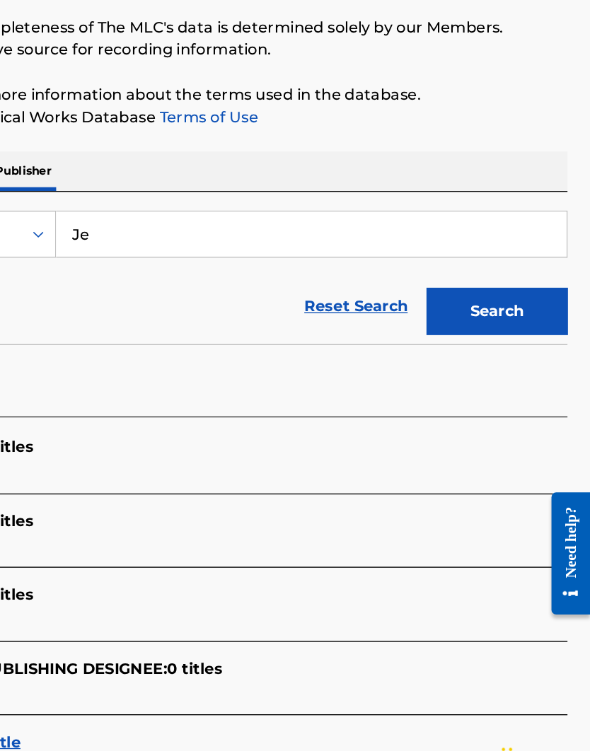
type input "J"
click at [467, 366] on button "Search" at bounding box center [520, 383] width 106 height 35
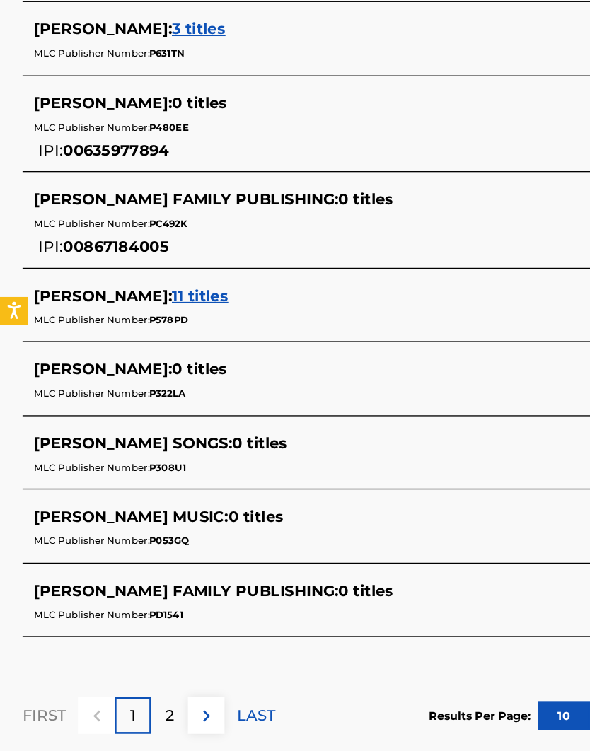
scroll to position [452, 0]
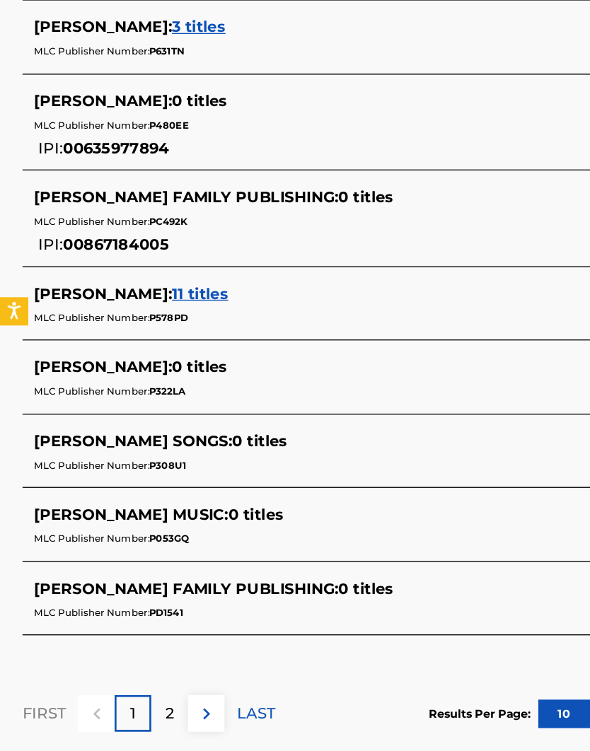
click at [126, 671] on p "2" at bounding box center [128, 679] width 6 height 17
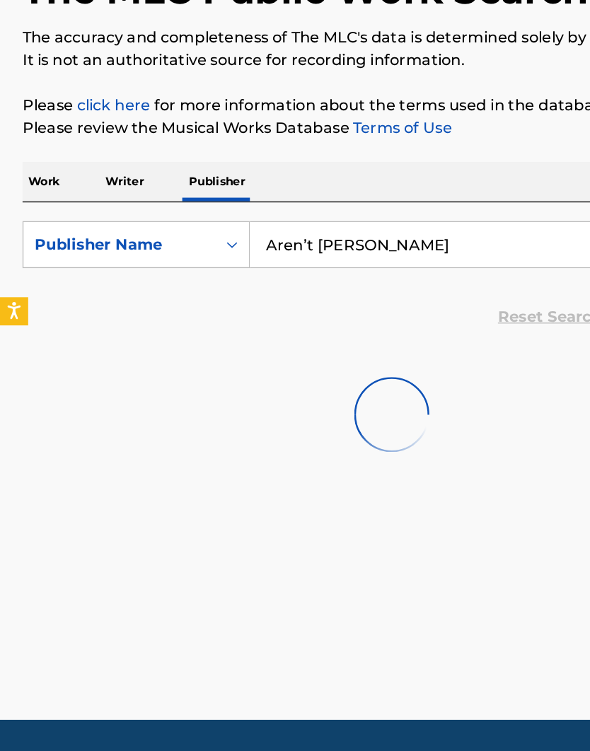
scroll to position [59, 0]
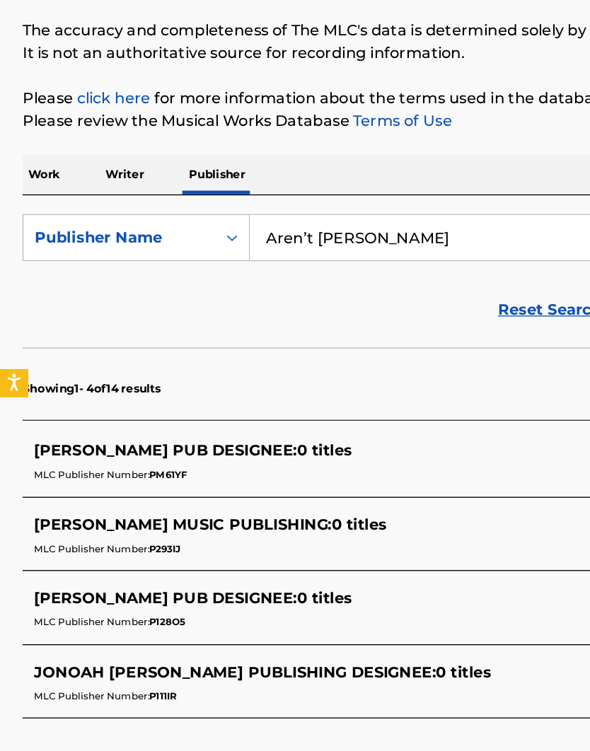
click at [219, 249] on input "Aren’t [PERSON_NAME]" at bounding box center [380, 266] width 384 height 34
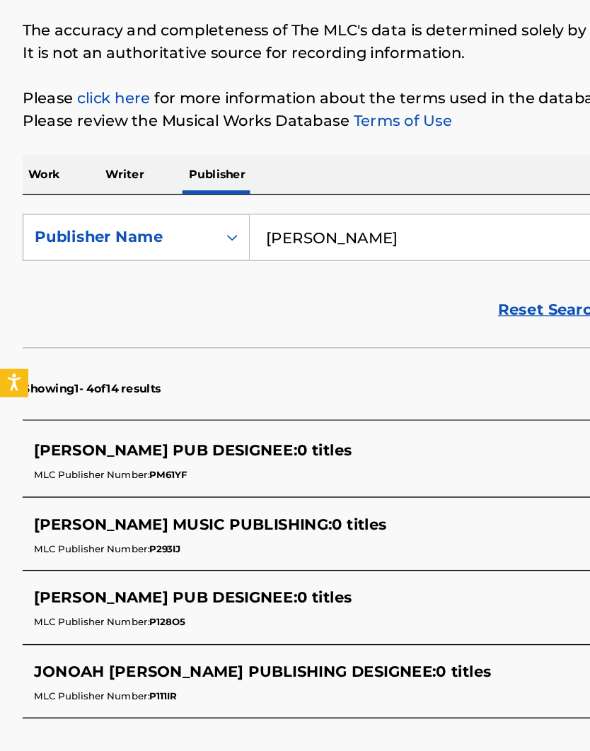
type input "[PERSON_NAME]"
click at [407, 305] on link "Reset Search" at bounding box center [414, 320] width 92 height 31
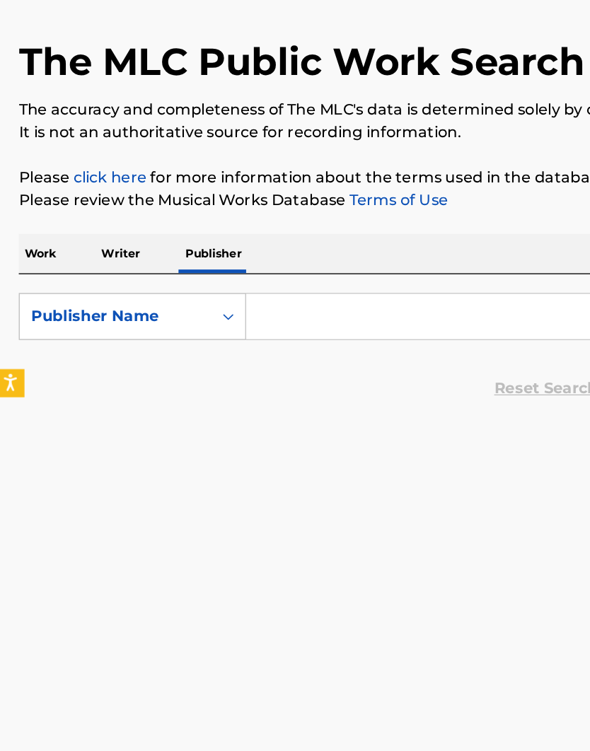
click at [231, 308] on input "Search Form" at bounding box center [380, 325] width 384 height 34
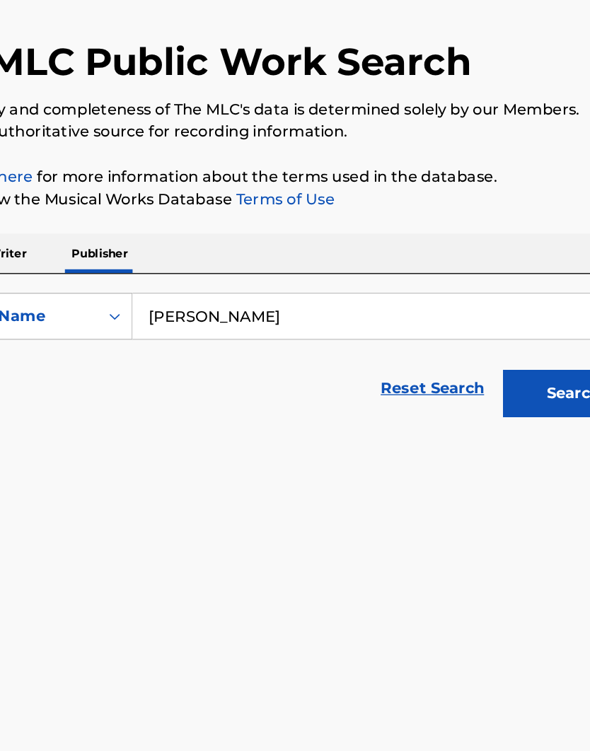
type input "[PERSON_NAME]"
click at [467, 366] on button "Search" at bounding box center [520, 383] width 106 height 35
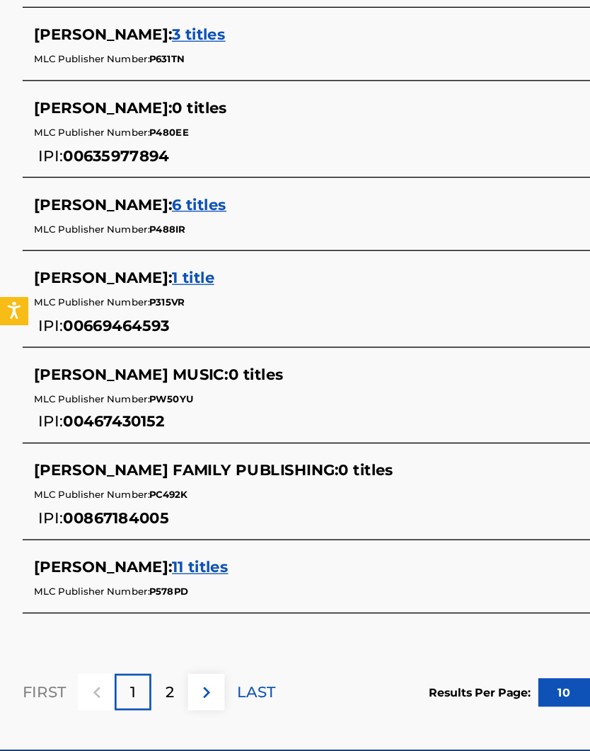
scroll to position [503, 0]
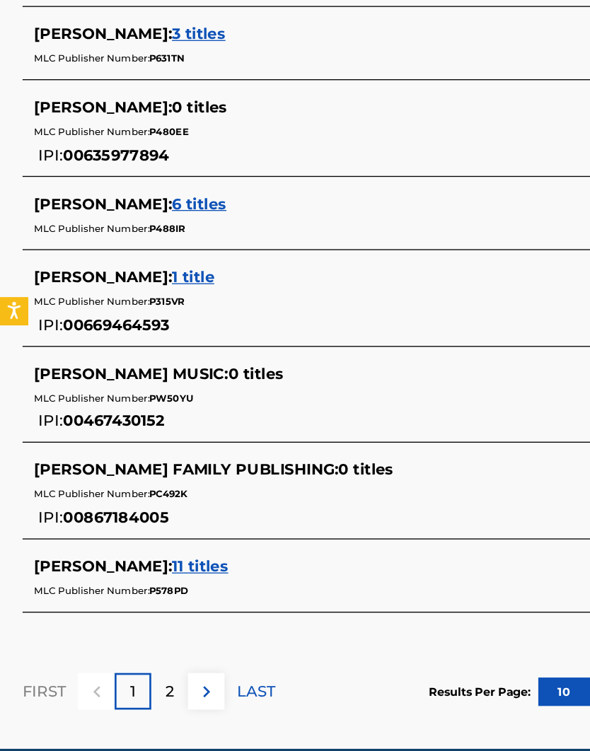
click at [129, 654] on p "2" at bounding box center [128, 662] width 6 height 17
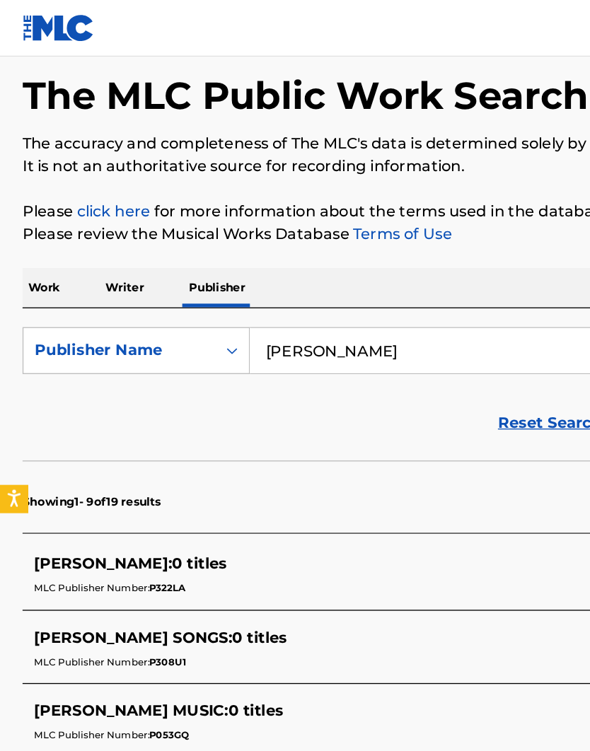
scroll to position [0, 0]
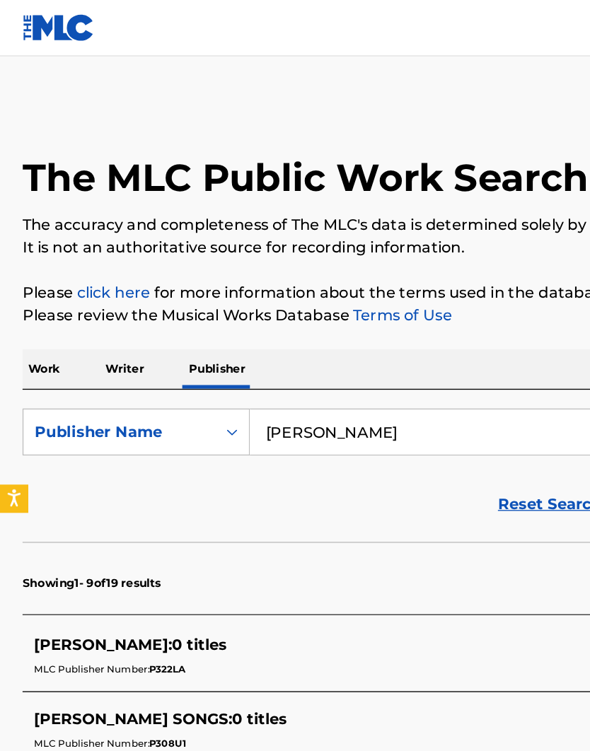
click at [32, 279] on p "Work" at bounding box center [33, 278] width 33 height 30
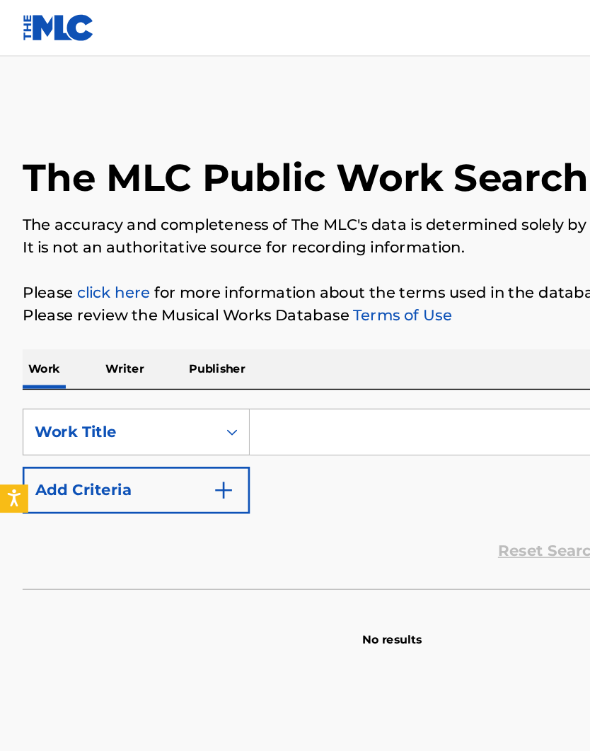
click at [163, 282] on p "Publisher" at bounding box center [163, 278] width 51 height 30
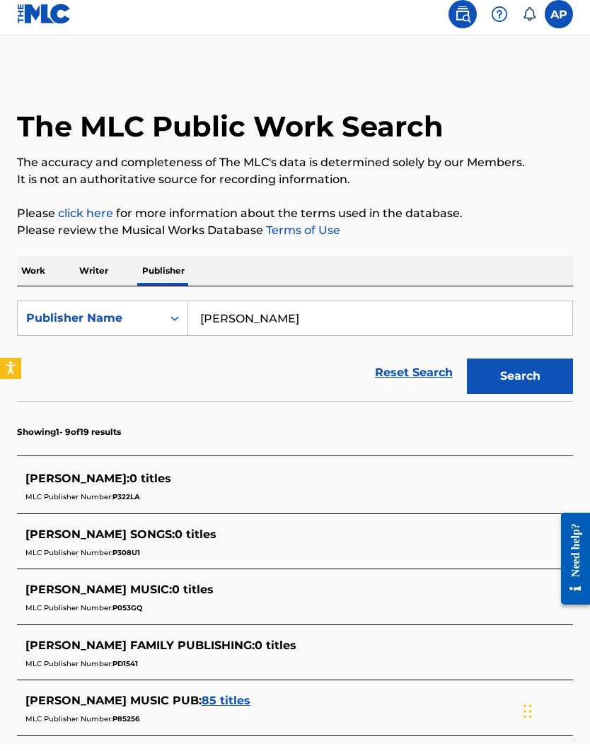
click at [47, 16] on img at bounding box center [44, 21] width 54 height 21
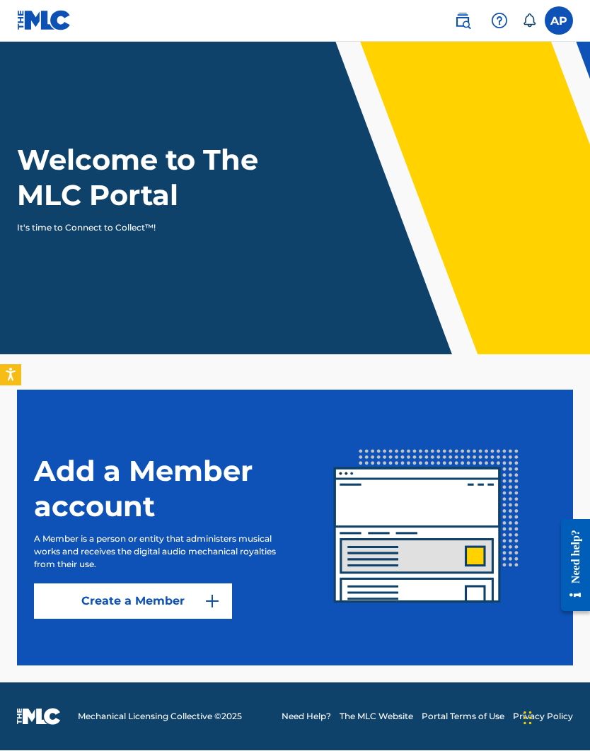
scroll to position [59, 0]
click at [428, 441] on img at bounding box center [426, 528] width 259 height 259
click at [442, 456] on img at bounding box center [426, 528] width 259 height 259
click at [414, 242] on header "Welcome to The MLC Portal It's time to Connect to Collect™!" at bounding box center [295, 198] width 590 height 316
click at [344, 246] on header "Welcome to The MLC Portal It's time to Connect to Collect™!" at bounding box center [295, 198] width 590 height 316
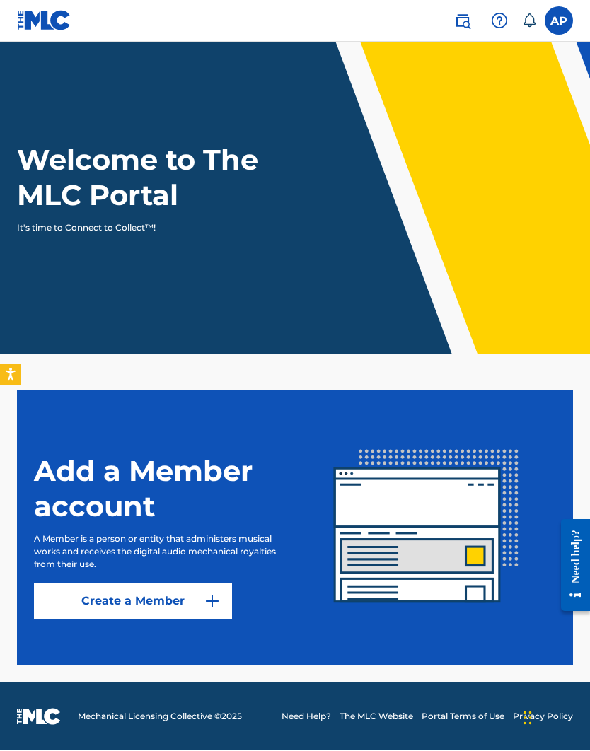
click at [466, 13] on img at bounding box center [462, 21] width 17 height 17
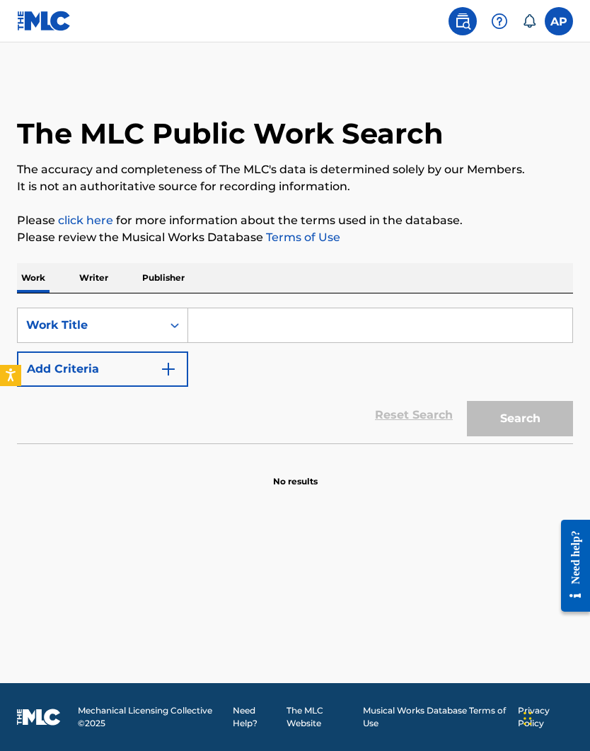
click at [497, 75] on main "The MLC Public Work Search The accuracy and completeness of The MLC's data is d…" at bounding box center [295, 362] width 590 height 641
click at [536, 76] on main "The MLC Public Work Search The accuracy and completeness of The MLC's data is d…" at bounding box center [295, 362] width 590 height 641
click at [567, 73] on main "The MLC Public Work Search The accuracy and completeness of The MLC's data is d…" at bounding box center [295, 362] width 590 height 641
click at [565, 75] on main "The MLC Public Work Search The accuracy and completeness of The MLC's data is d…" at bounding box center [295, 362] width 590 height 641
click at [569, 14] on label at bounding box center [559, 21] width 28 height 28
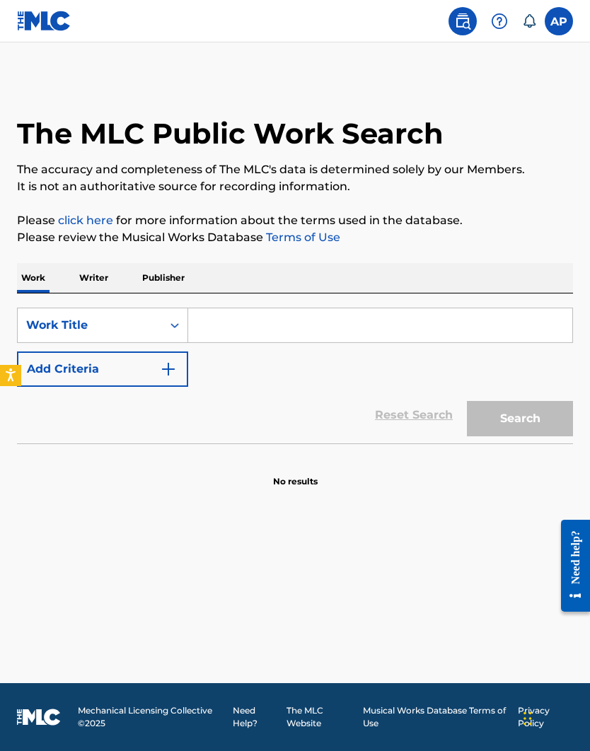
click at [559, 21] on input "[PERSON_NAME] [EMAIL_ADDRESS][DOMAIN_NAME] Notification Preferences Profile Log…" at bounding box center [559, 21] width 0 height 0
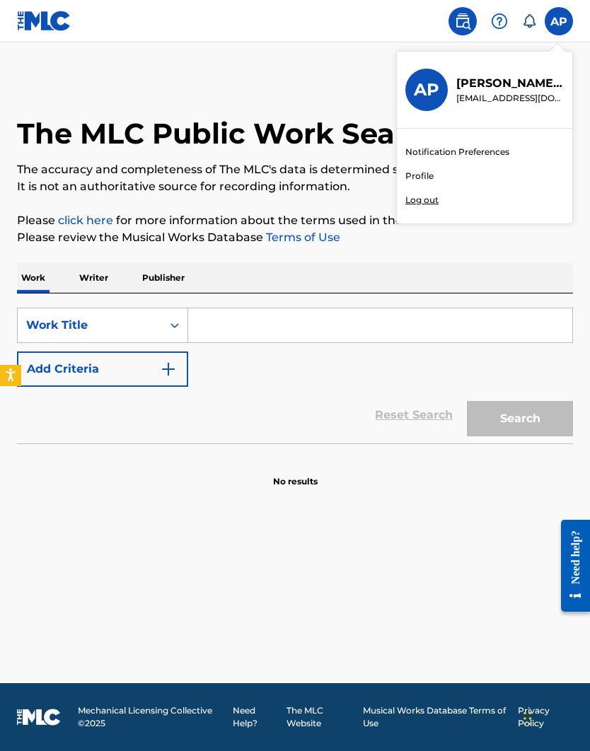
click at [490, 139] on div "Notification Preferences Profile Log out" at bounding box center [484, 176] width 175 height 95
click at [559, 21] on input "[PERSON_NAME] [EMAIL_ADDRESS][DOMAIN_NAME] Notification Preferences Profile Log…" at bounding box center [559, 21] width 0 height 0
click at [474, 147] on link "Notification Preferences" at bounding box center [457, 152] width 104 height 13
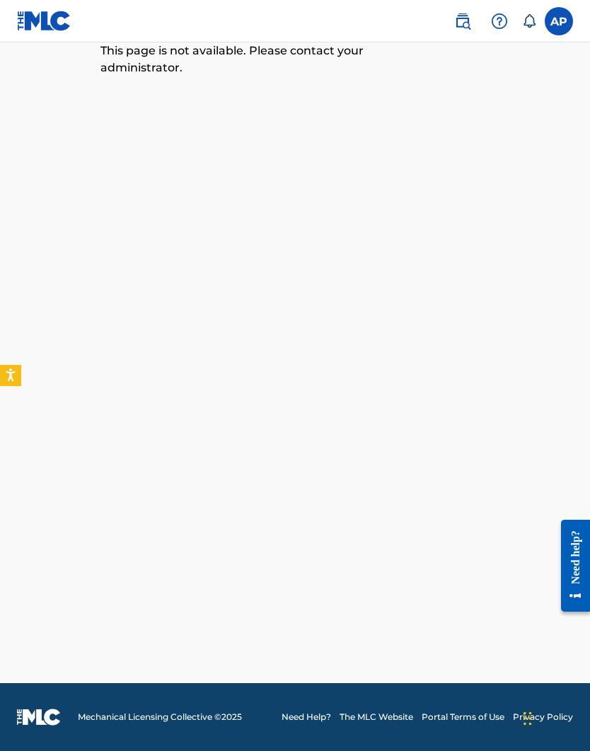
click at [530, 18] on icon at bounding box center [529, 21] width 14 height 14
click at [561, 18] on label at bounding box center [559, 21] width 28 height 28
click at [559, 21] on input "[PERSON_NAME] [EMAIL_ADDRESS][DOMAIN_NAME] Notification Preferences Profile Log…" at bounding box center [559, 21] width 0 height 0
click at [494, 81] on p "[PERSON_NAME]" at bounding box center [510, 83] width 108 height 17
click at [559, 21] on input "[PERSON_NAME] [EMAIL_ADDRESS][DOMAIN_NAME] Notification Preferences Profile Log…" at bounding box center [559, 21] width 0 height 0
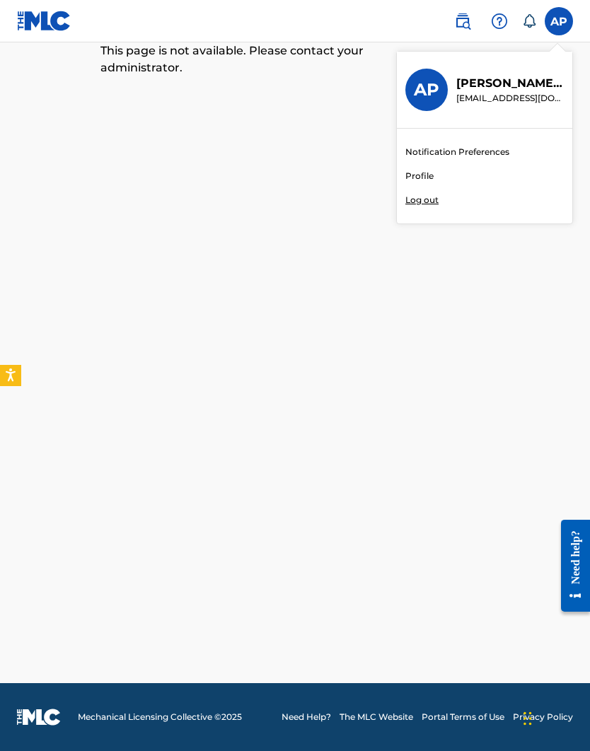
click at [438, 86] on h3 "AP" at bounding box center [426, 89] width 25 height 21
click at [559, 21] on input "[PERSON_NAME] [EMAIL_ADDRESS][DOMAIN_NAME] Notification Preferences Profile Log…" at bounding box center [559, 21] width 0 height 0
click at [461, 22] on img at bounding box center [462, 21] width 17 height 17
